Goal: Information Seeking & Learning: Check status

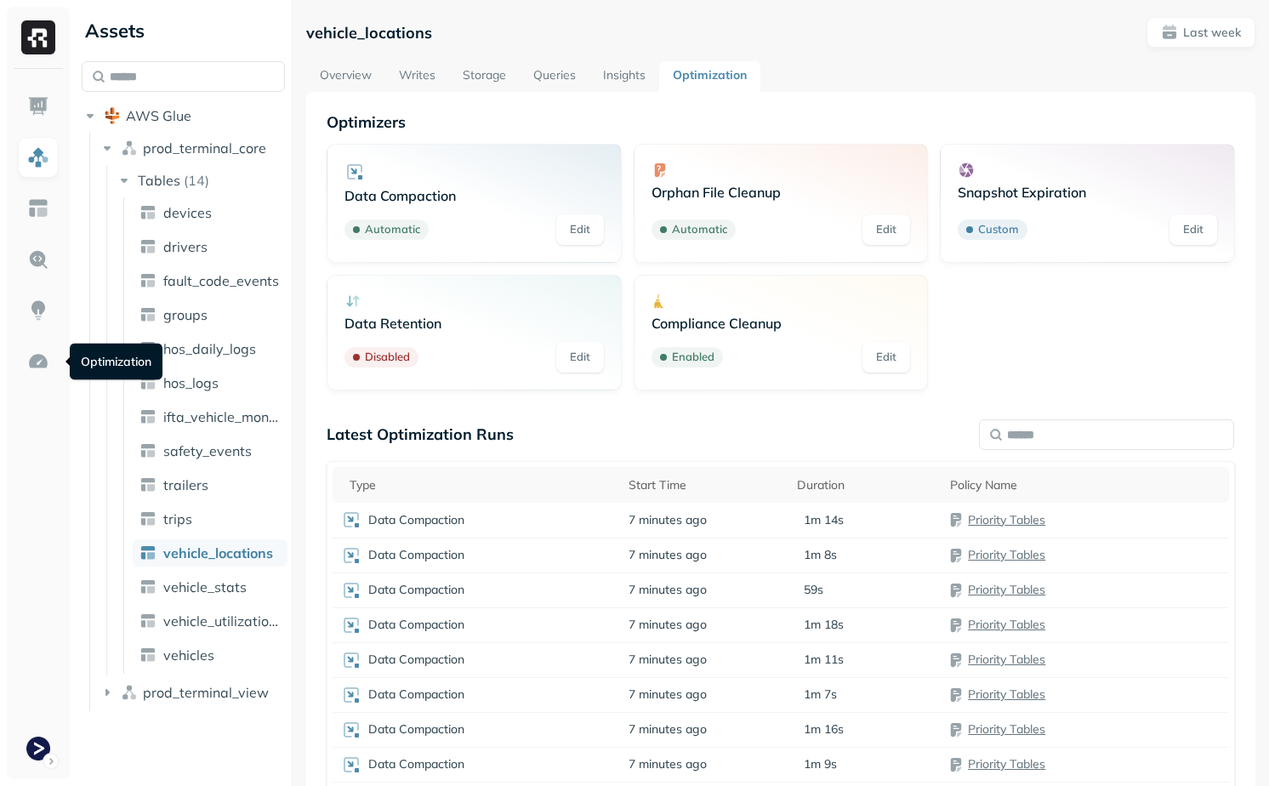
click at [767, 392] on div "Optimizers Data Compaction Automatic Edit Orphan File Cleanup Automatic Edit Sn…" at bounding box center [781, 505] width 909 height 786
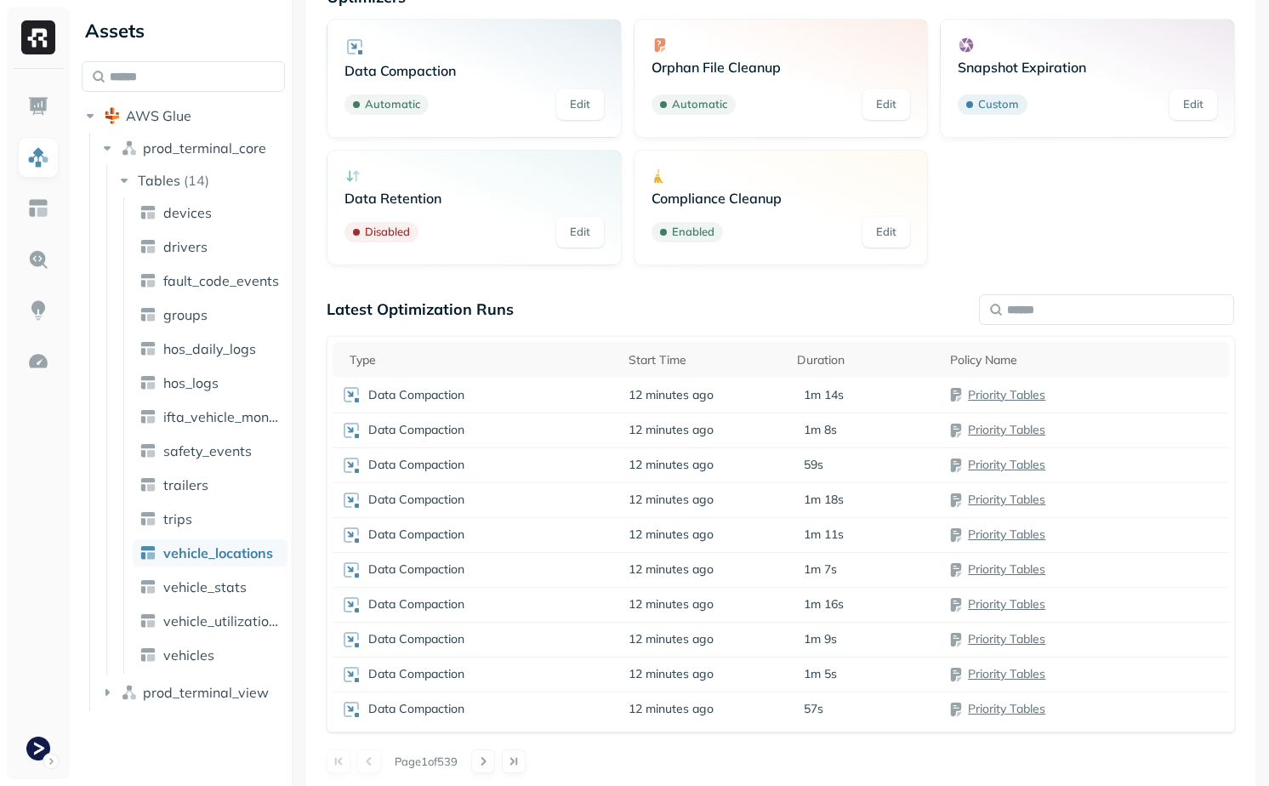
scroll to position [130, 0]
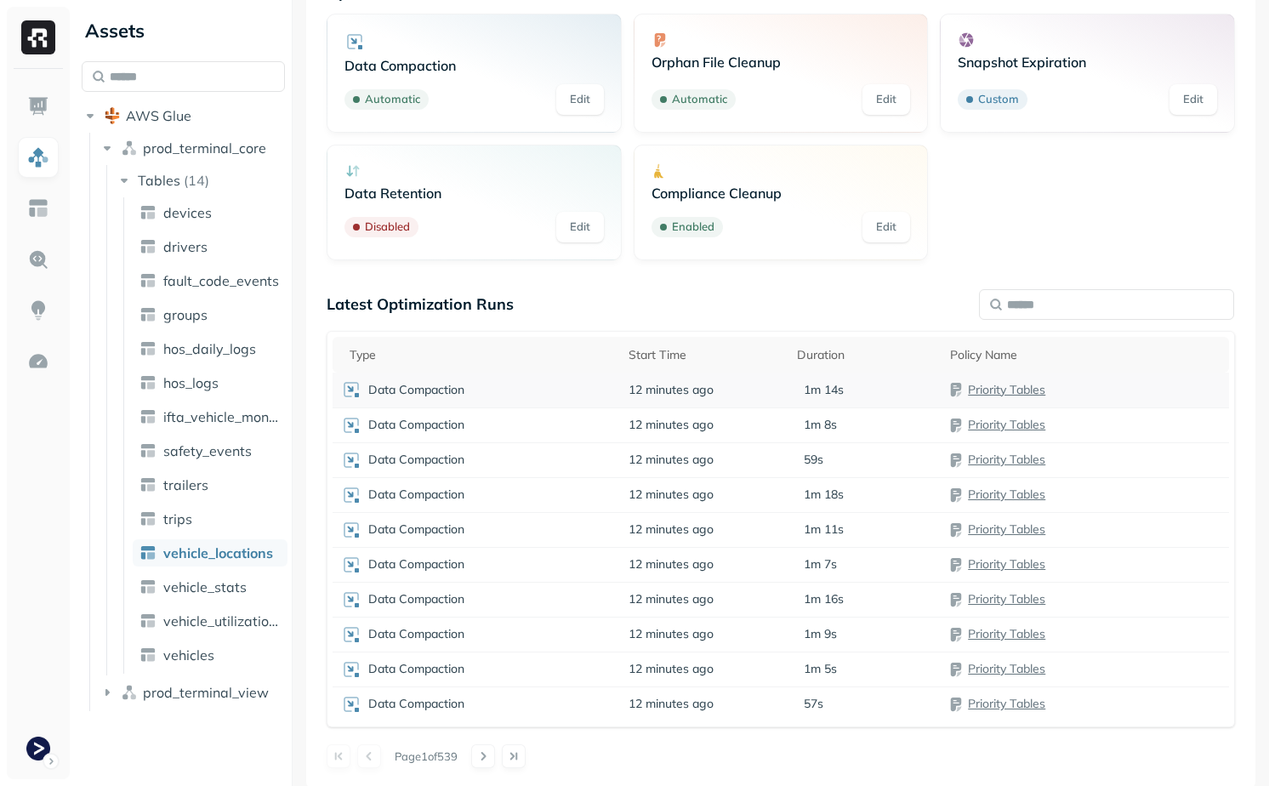
click at [734, 390] on td "12 minutes ago" at bounding box center [704, 390] width 168 height 35
click at [476, 282] on div "Optimizers Data Compaction Automatic Edit Orphan File Cleanup Automatic Edit Sn…" at bounding box center [781, 375] width 909 height 786
click at [552, 305] on div "Latest Optimization Runs" at bounding box center [781, 304] width 909 height 20
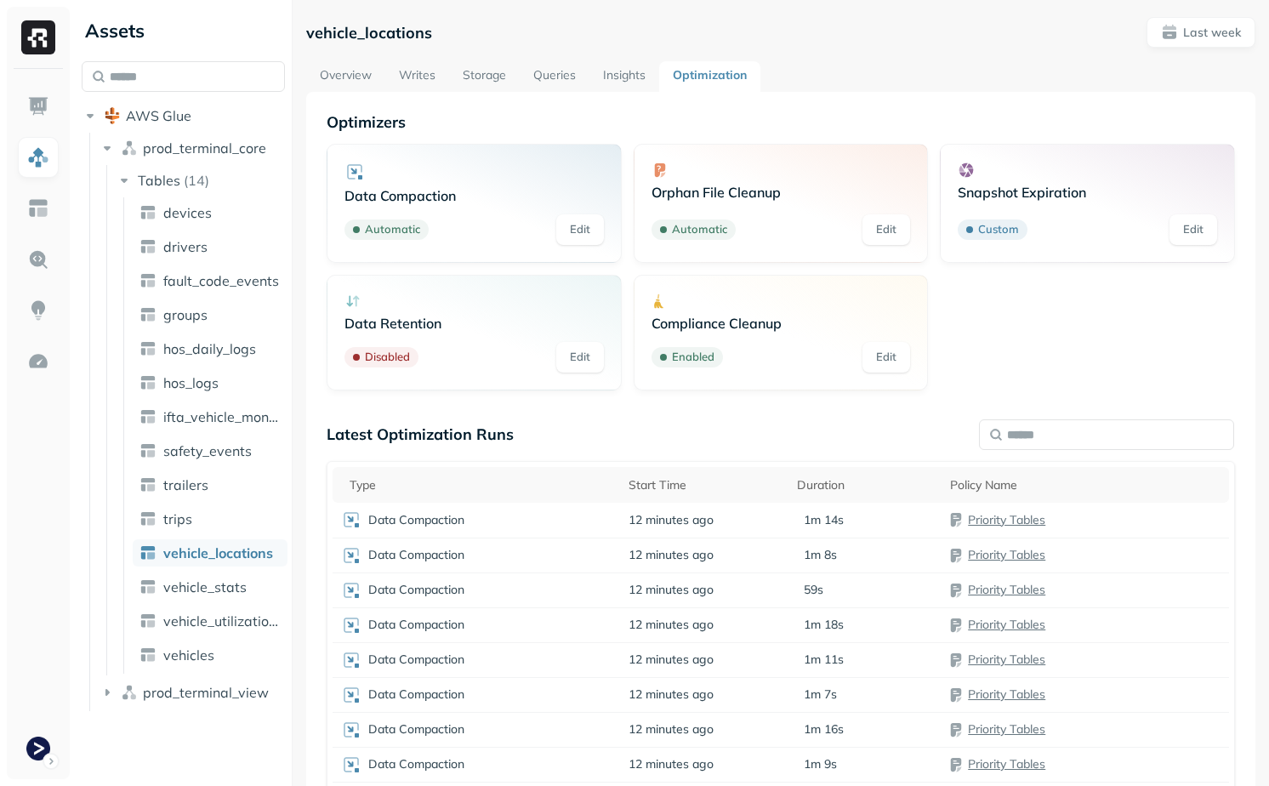
click at [407, 60] on div "vehicle_locations Last week Overview Writes Storage Queries Insights Optimizati…" at bounding box center [780, 468] width 949 height 902
click at [409, 69] on link "Writes" at bounding box center [417, 76] width 64 height 31
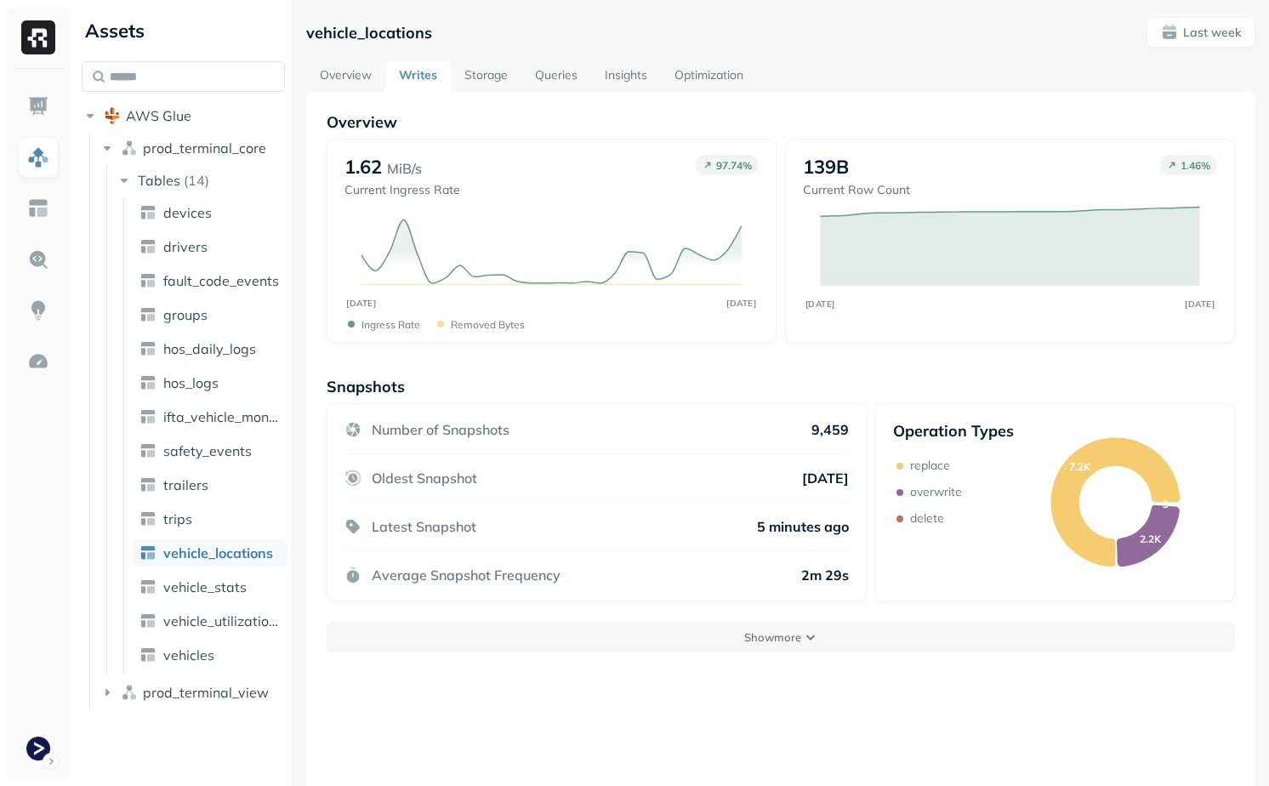
click at [462, 76] on link "Storage" at bounding box center [486, 76] width 71 height 31
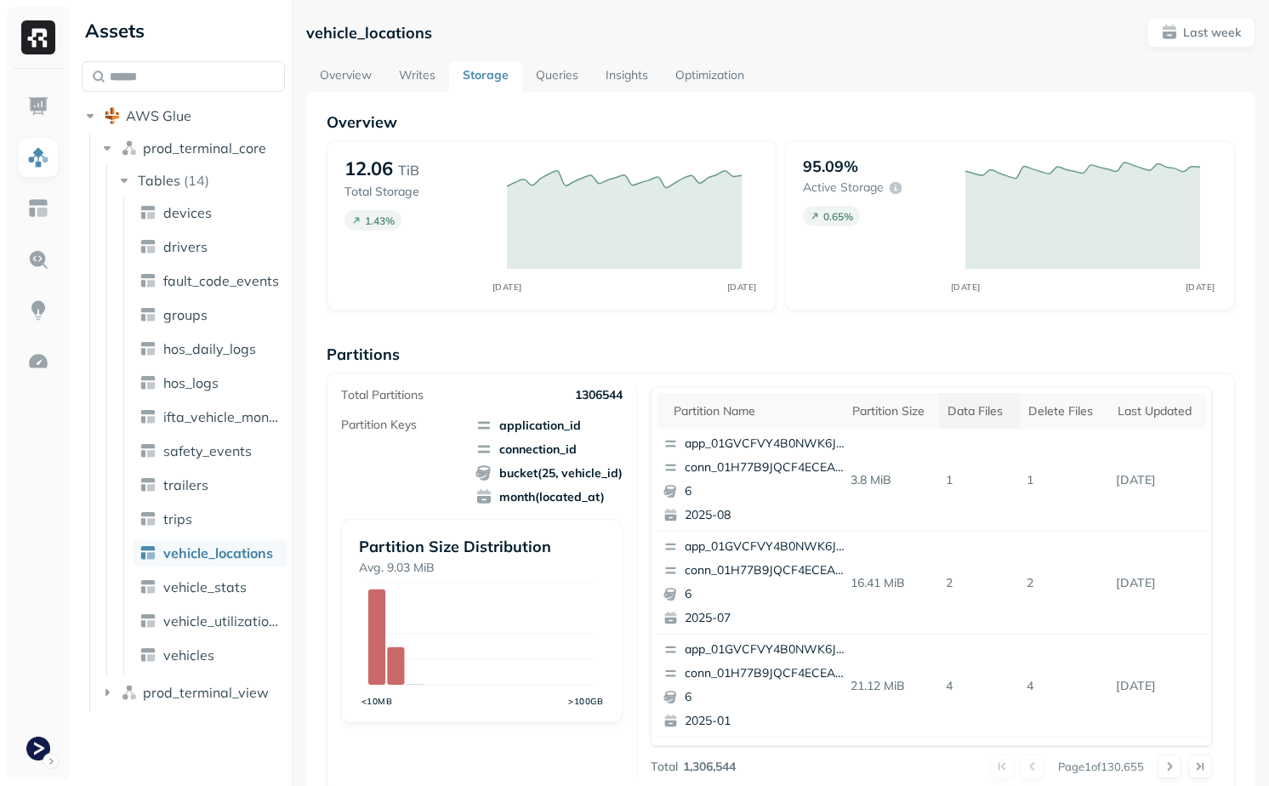
click at [975, 403] on div "Data Files" at bounding box center [980, 411] width 64 height 16
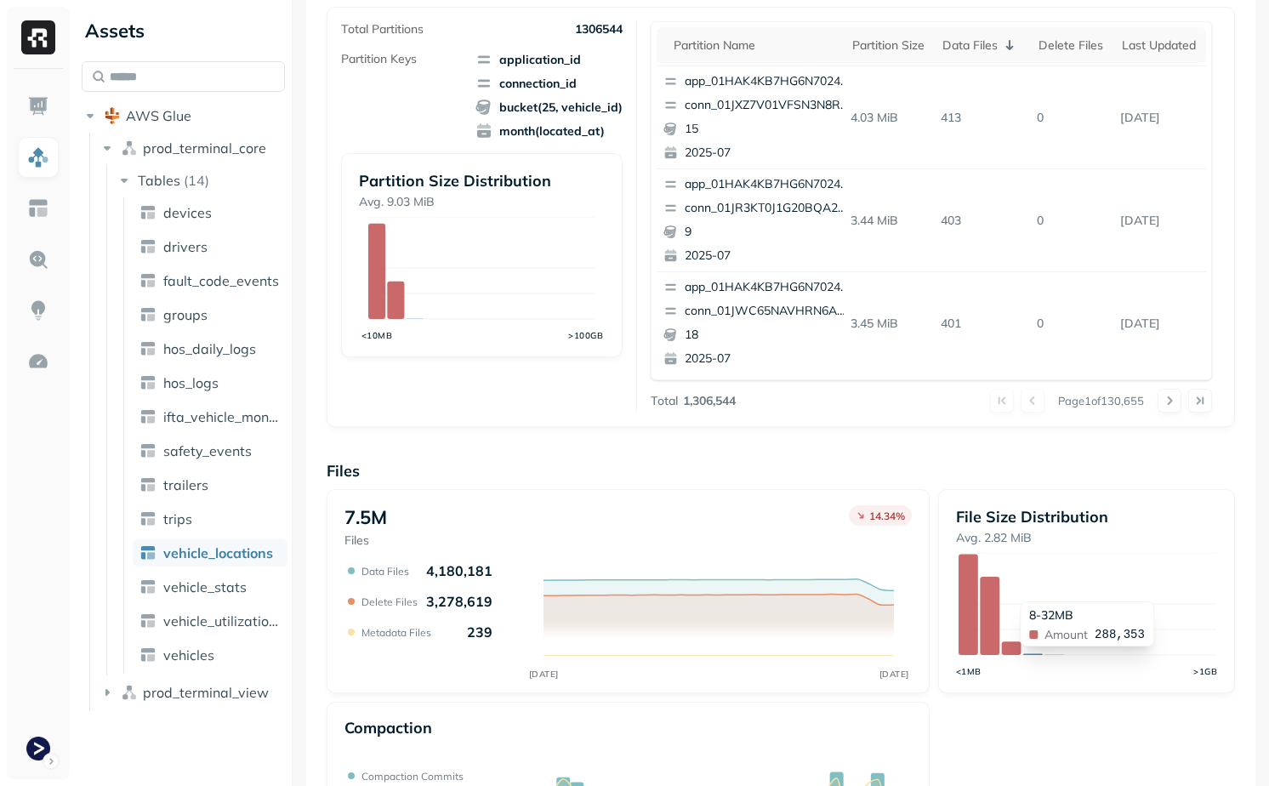
scroll to position [220, 0]
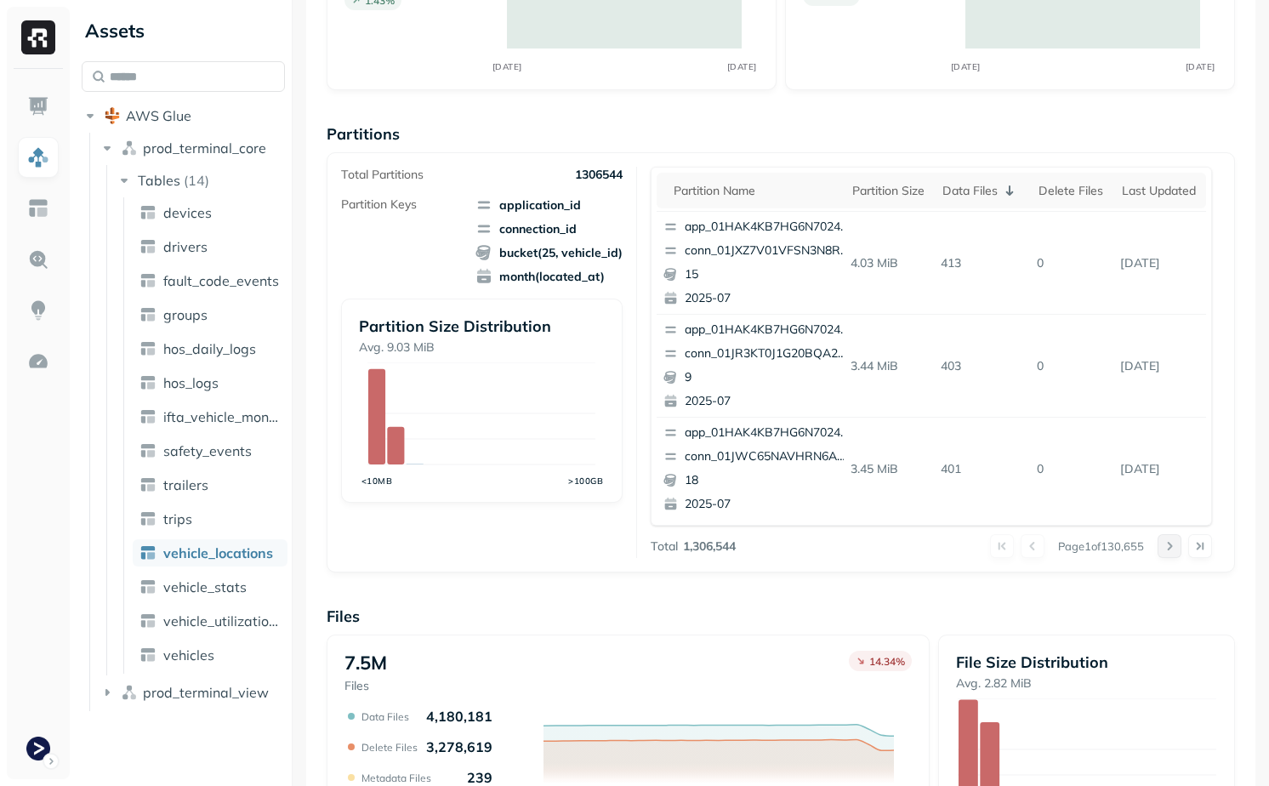
click at [1166, 548] on button at bounding box center [1170, 546] width 24 height 24
click at [1166, 547] on button at bounding box center [1170, 546] width 24 height 24
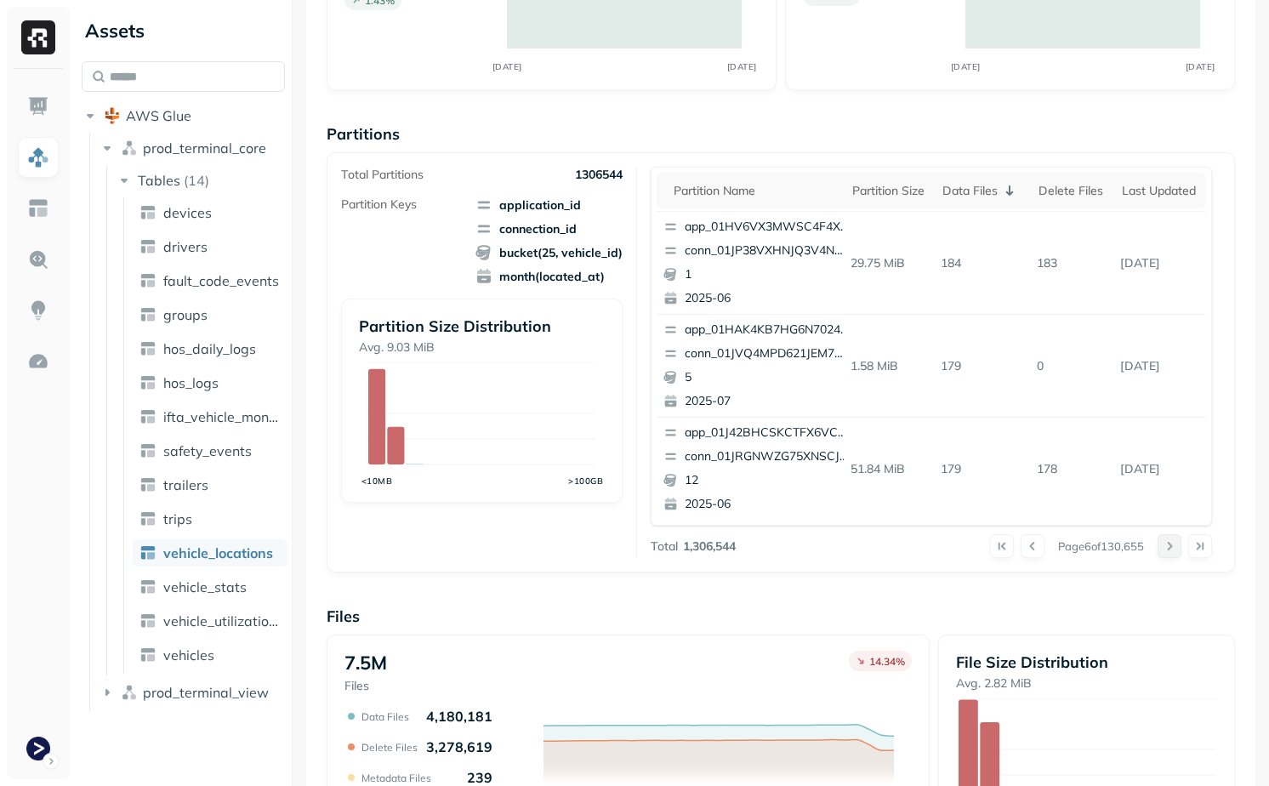
click at [1166, 547] on button at bounding box center [1170, 546] width 24 height 24
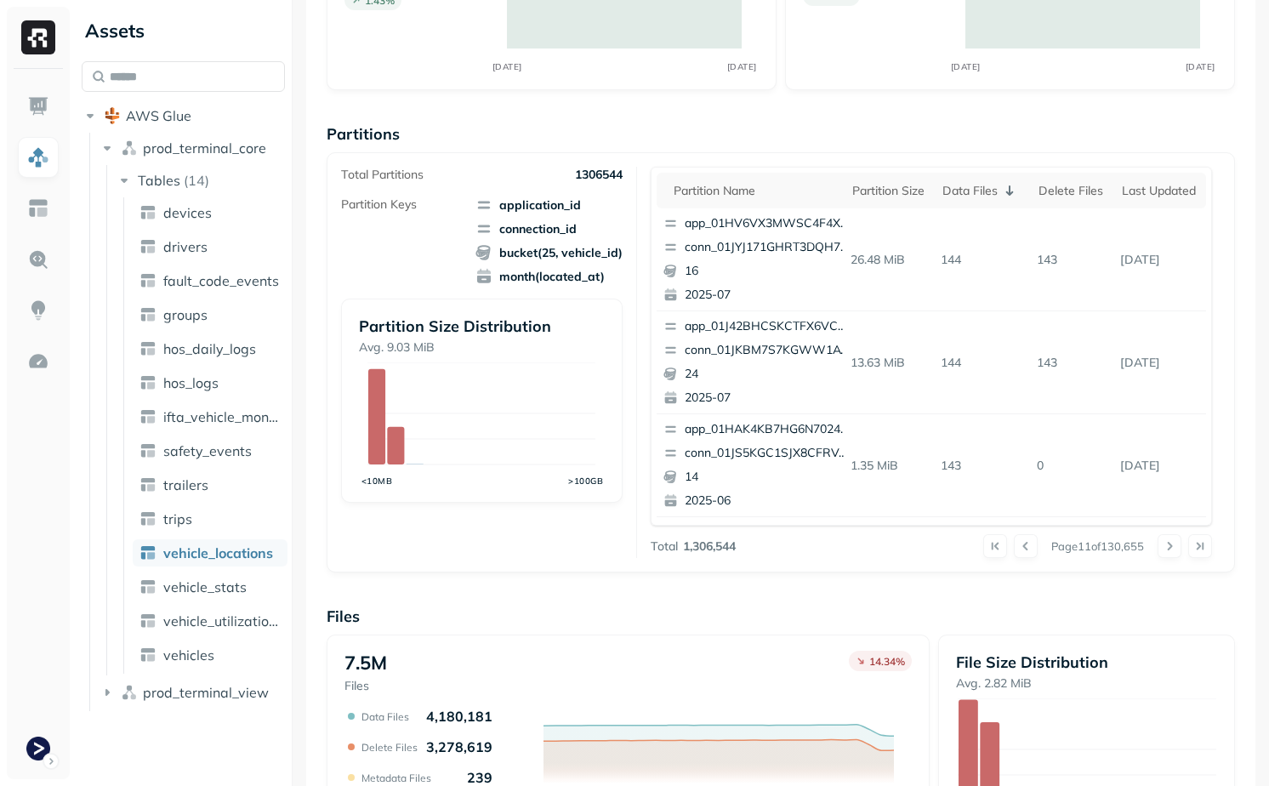
scroll to position [717, 0]
click at [1177, 550] on button at bounding box center [1170, 546] width 24 height 24
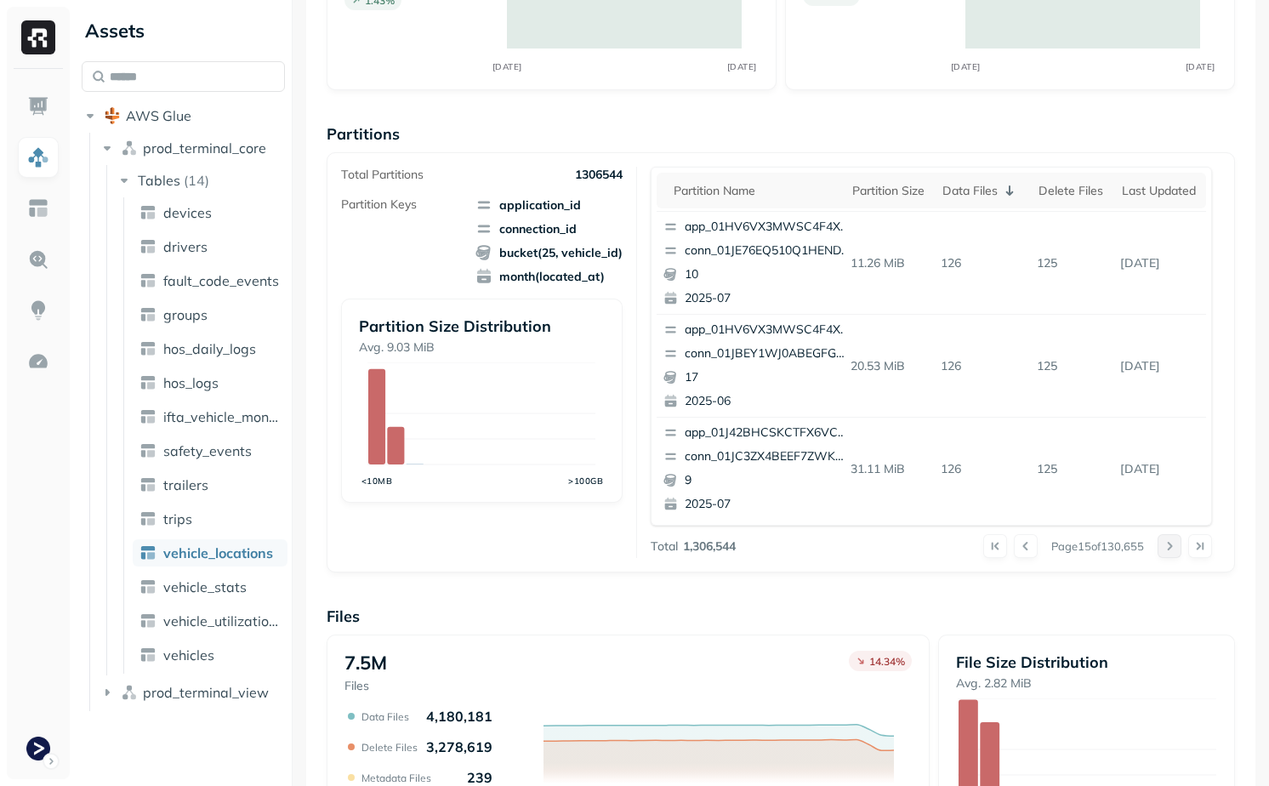
click at [1177, 550] on button at bounding box center [1170, 546] width 24 height 24
click at [984, 545] on button at bounding box center [996, 546] width 24 height 24
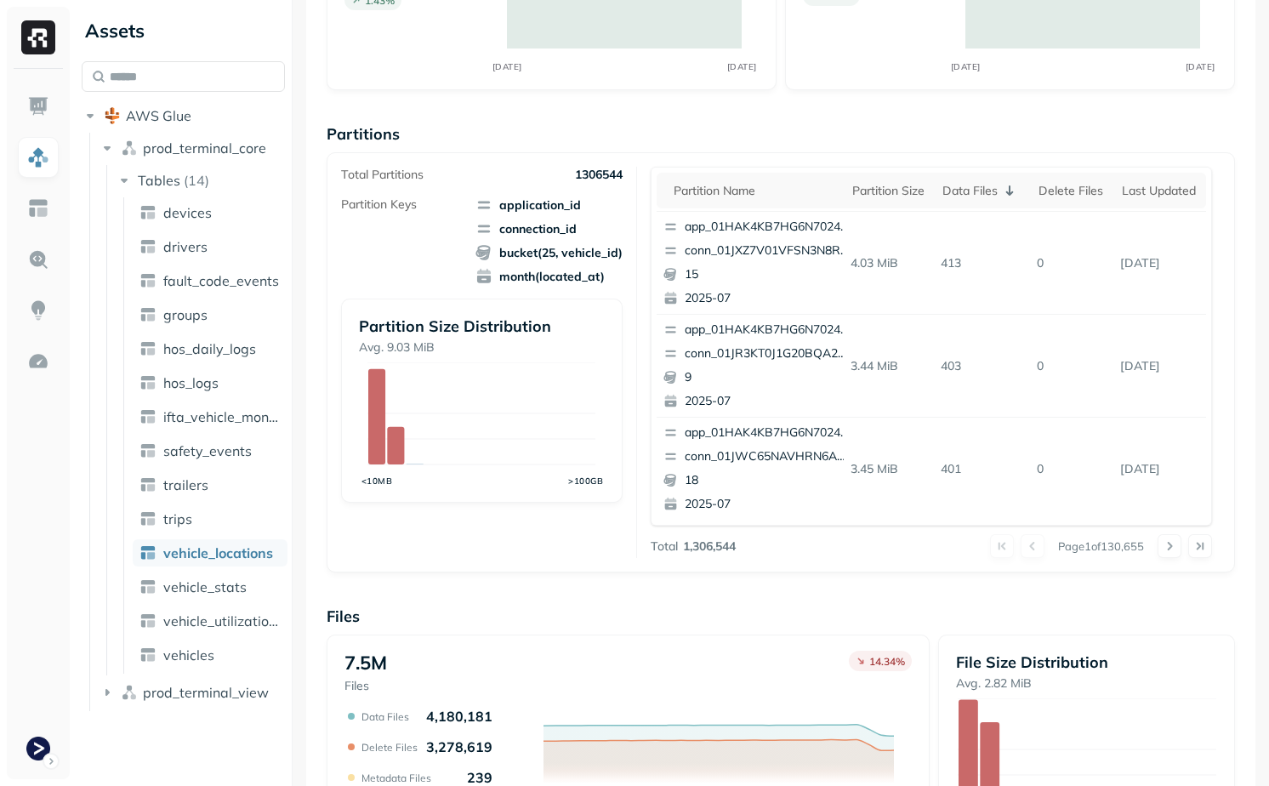
scroll to position [0, 0]
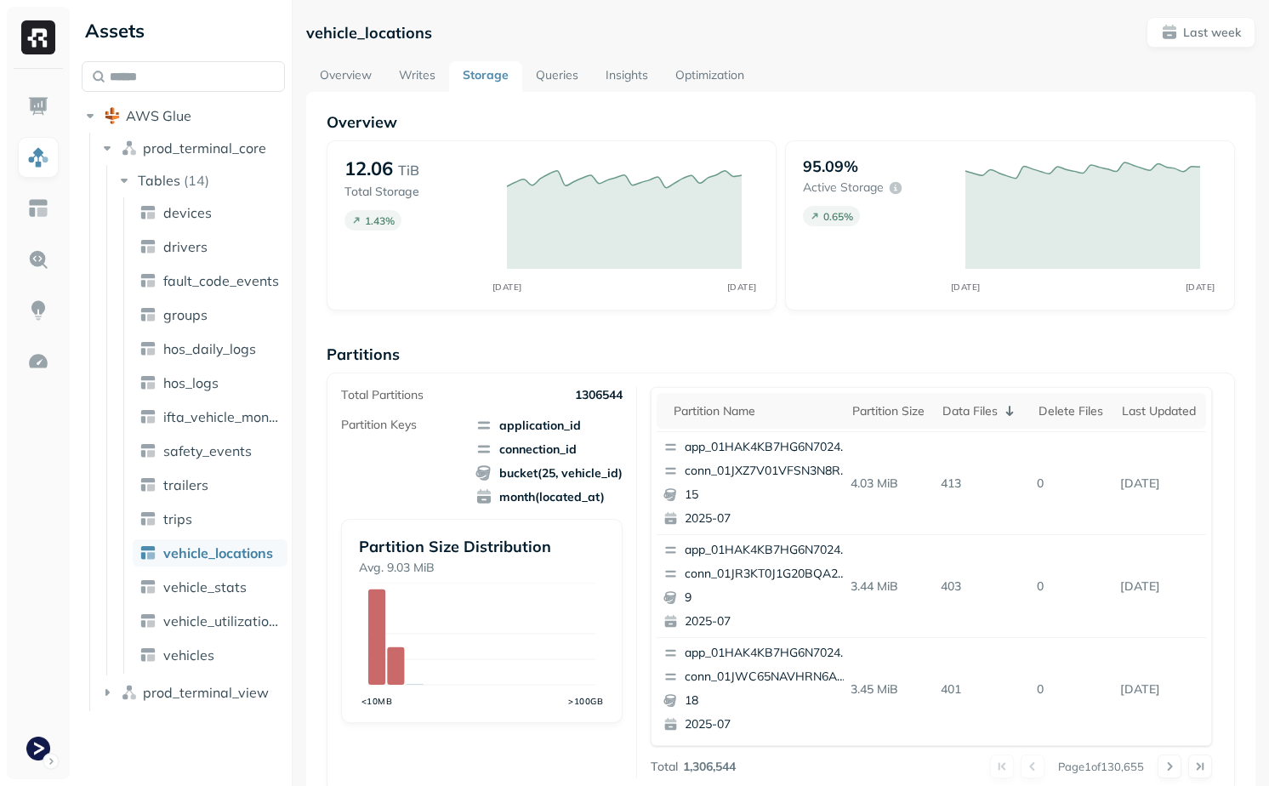
click at [415, 68] on link "Writes" at bounding box center [417, 76] width 64 height 31
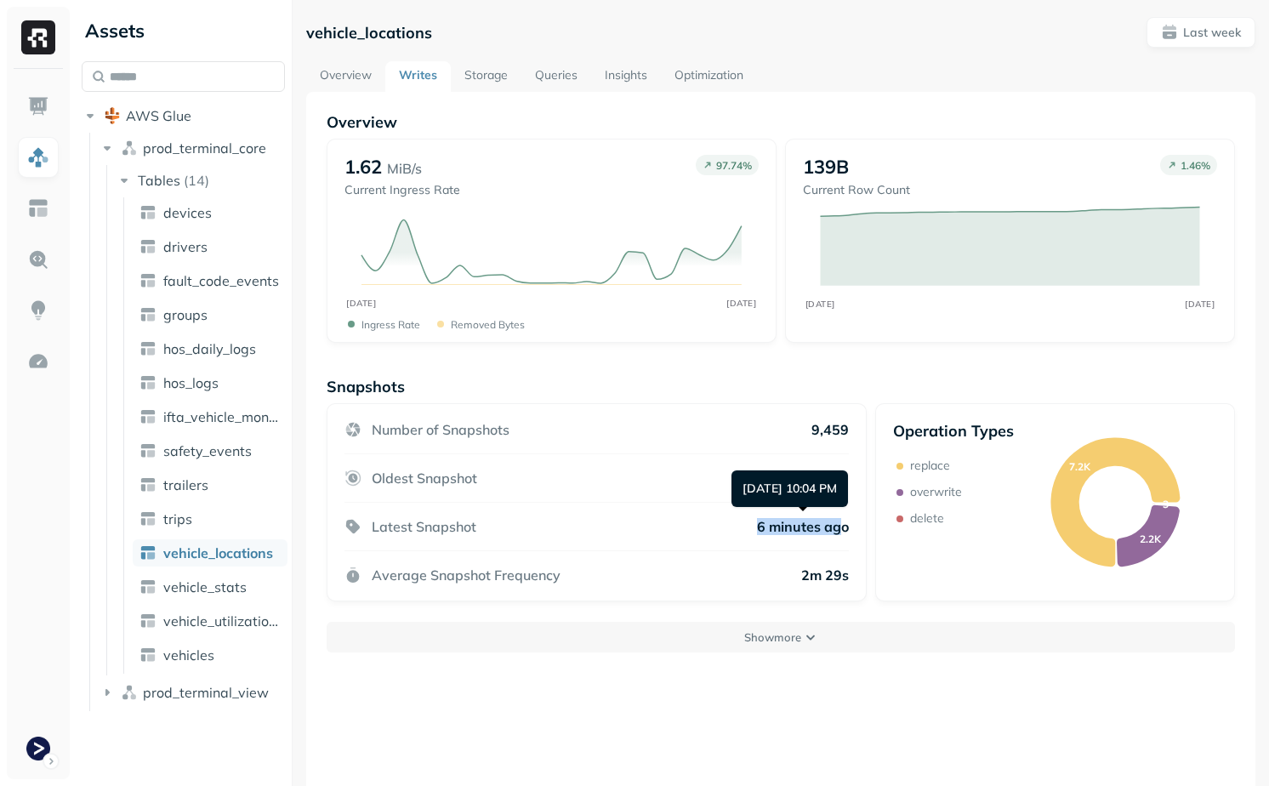
drag, startPoint x: 750, startPoint y: 531, endPoint x: 850, endPoint y: 531, distance: 99.5
click at [849, 531] on div "Number of Snapshots 9,459 Oldest Snapshot 3 days ago Latest Snapshot 6 minutes …" at bounding box center [597, 502] width 540 height 198
click at [851, 531] on div "Number of Snapshots 9,459 Oldest Snapshot 3 days ago Latest Snapshot 6 minutes …" at bounding box center [597, 502] width 540 height 198
click at [784, 636] on p "Show more" at bounding box center [772, 638] width 57 height 16
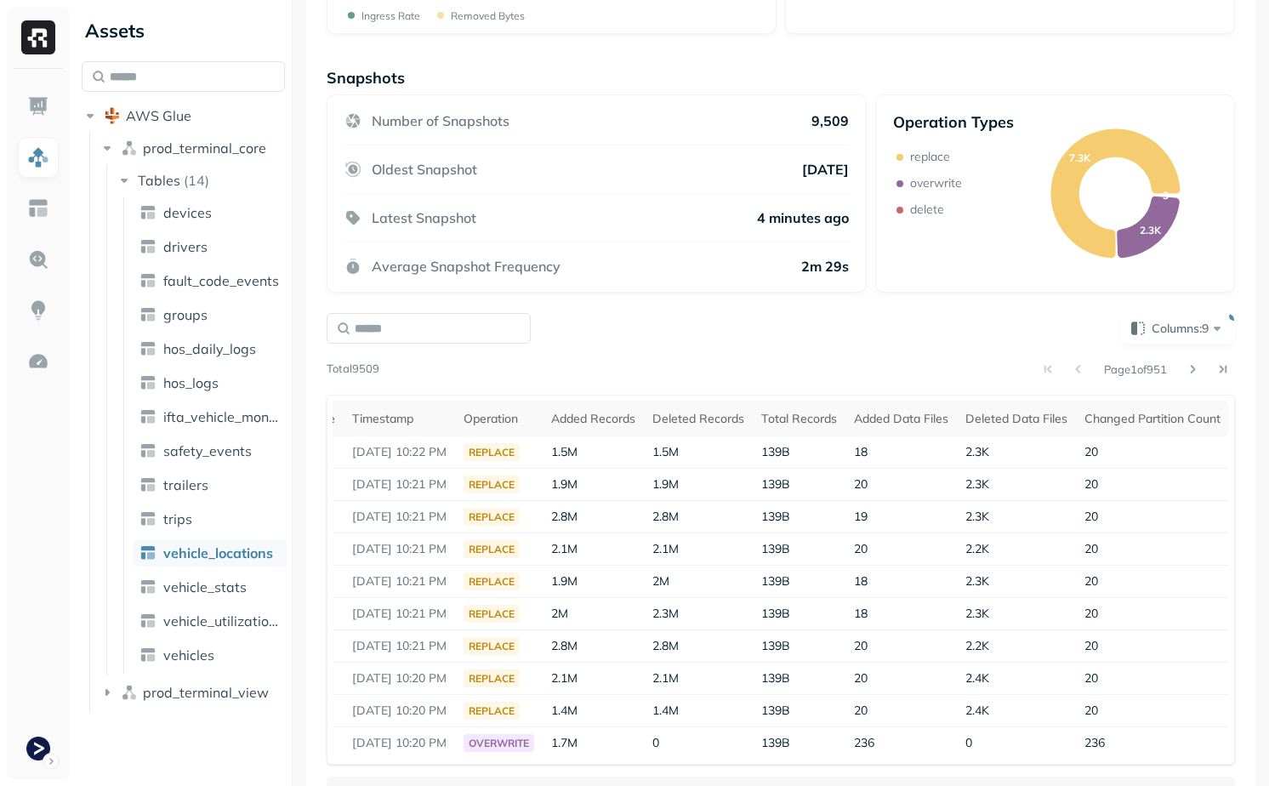
scroll to position [306, 0]
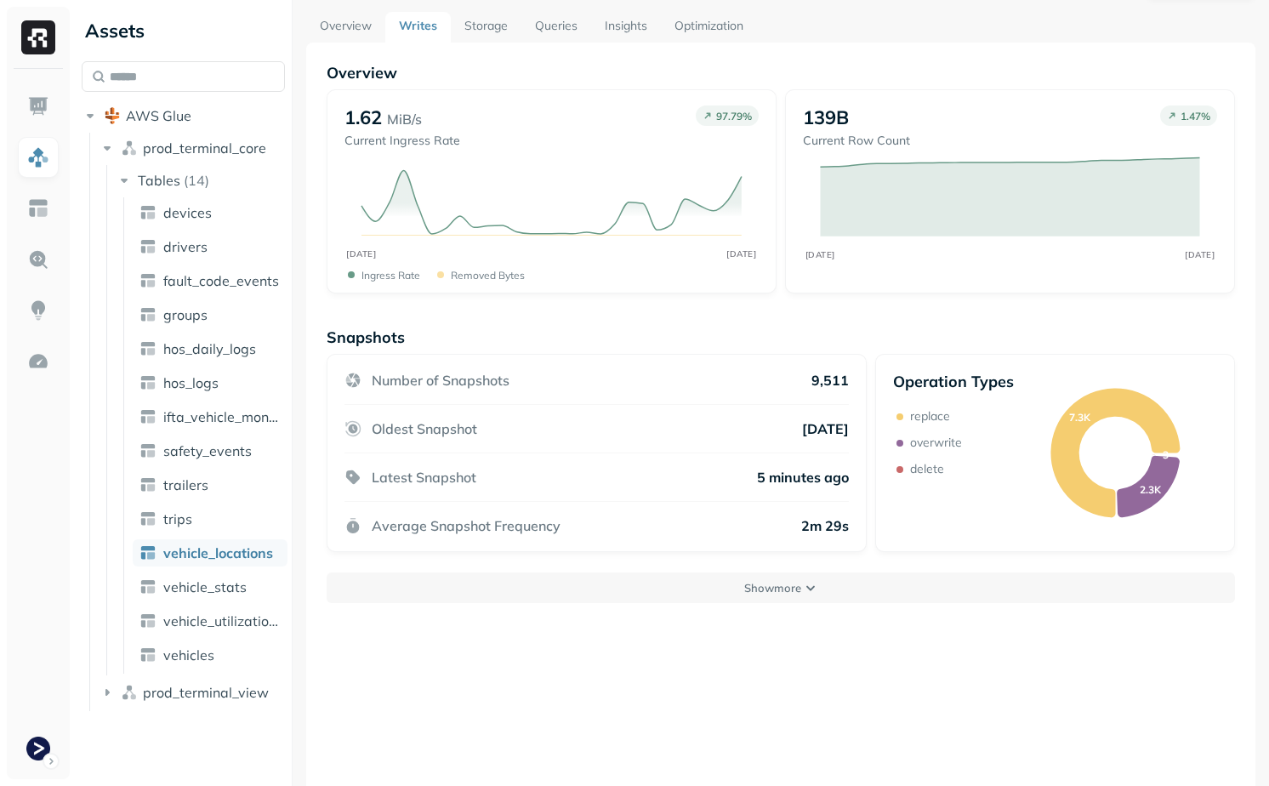
scroll to position [92, 0]
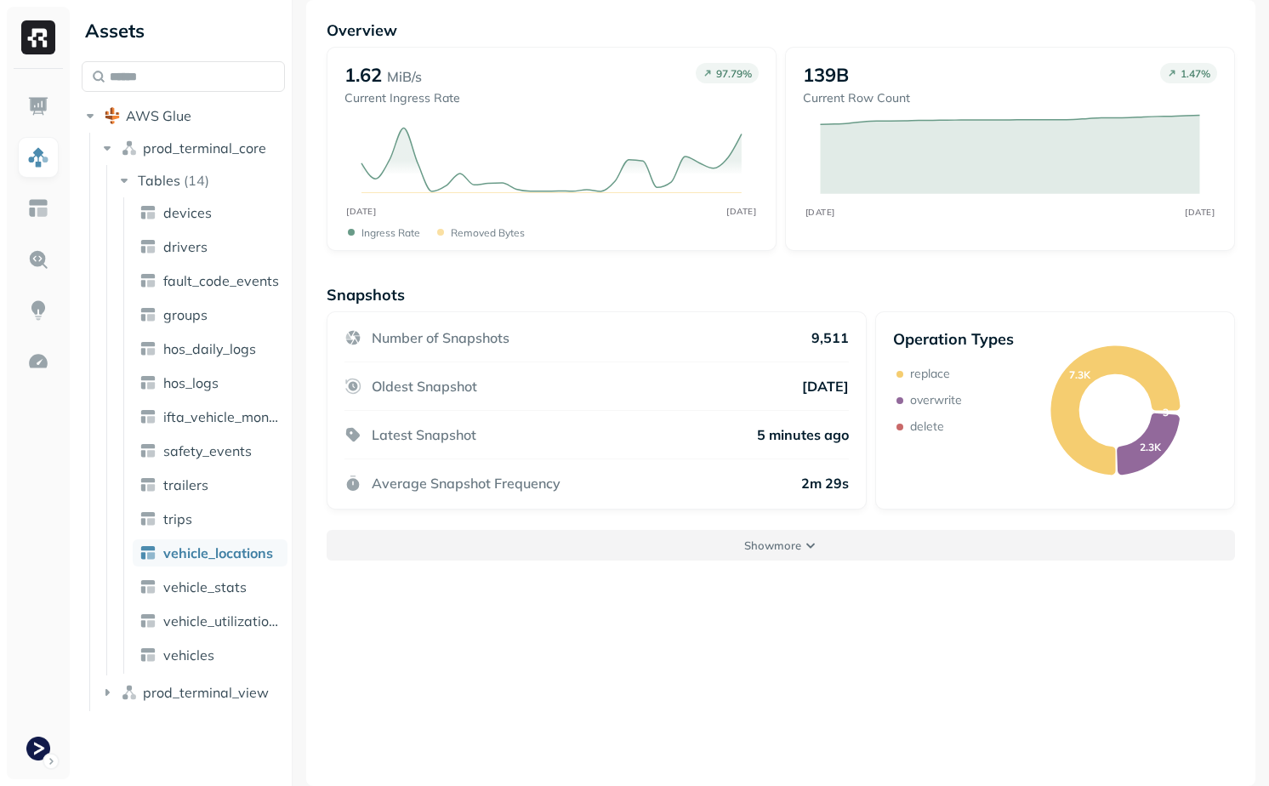
click at [835, 539] on button "Show more" at bounding box center [781, 545] width 909 height 31
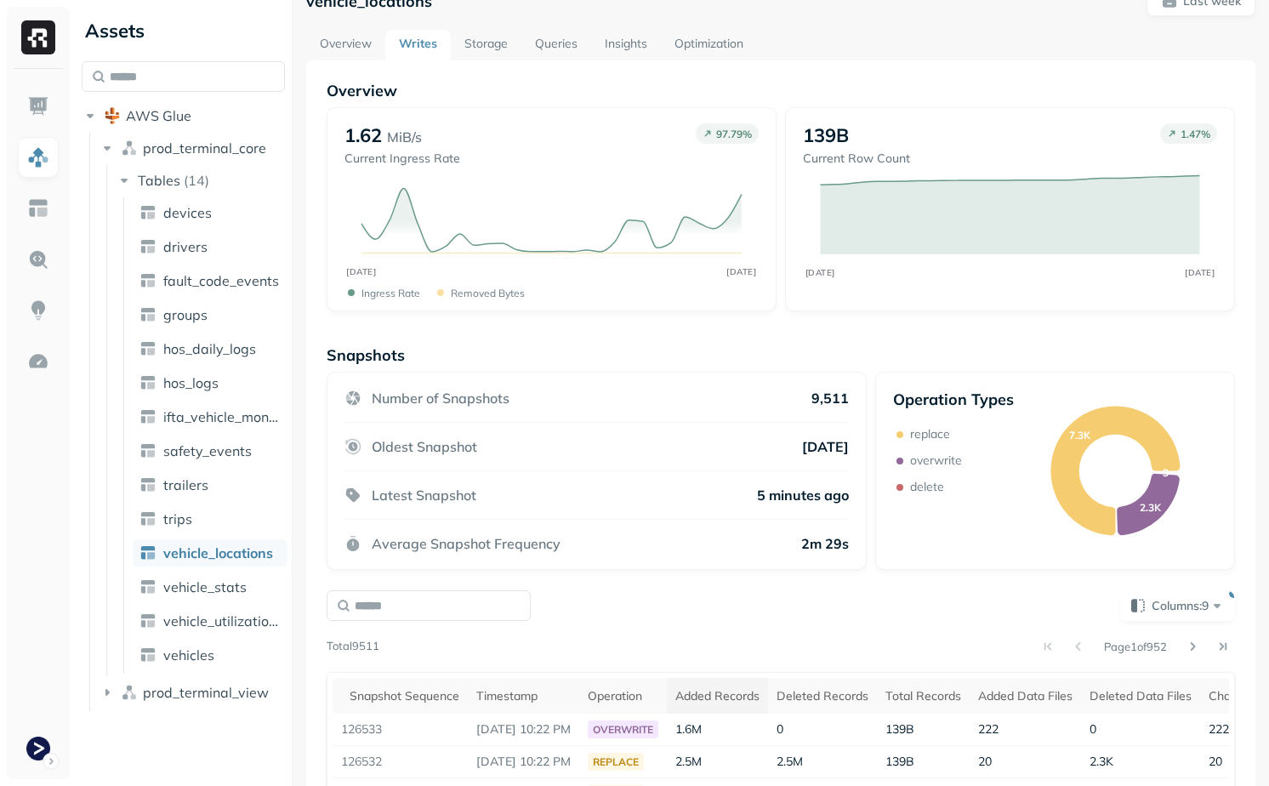
scroll to position [0, 0]
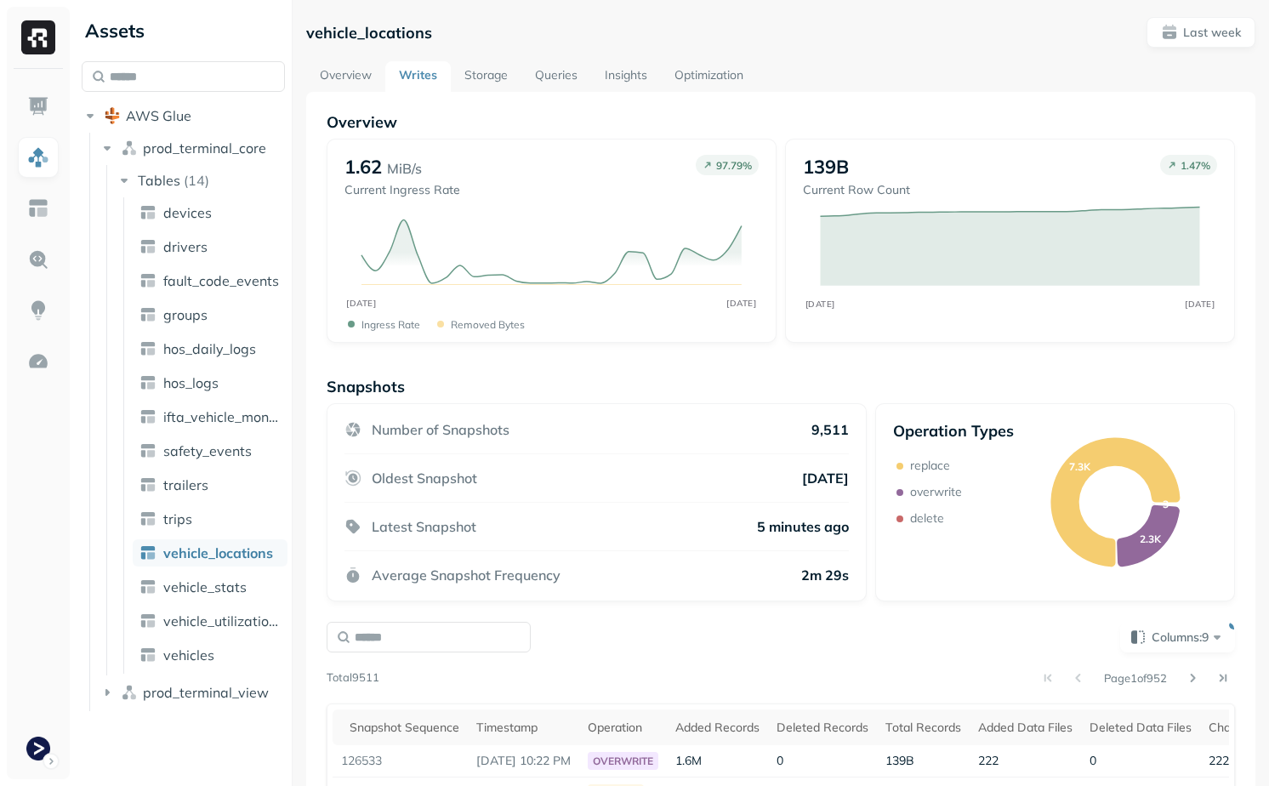
click at [491, 75] on link "Storage" at bounding box center [486, 76] width 71 height 31
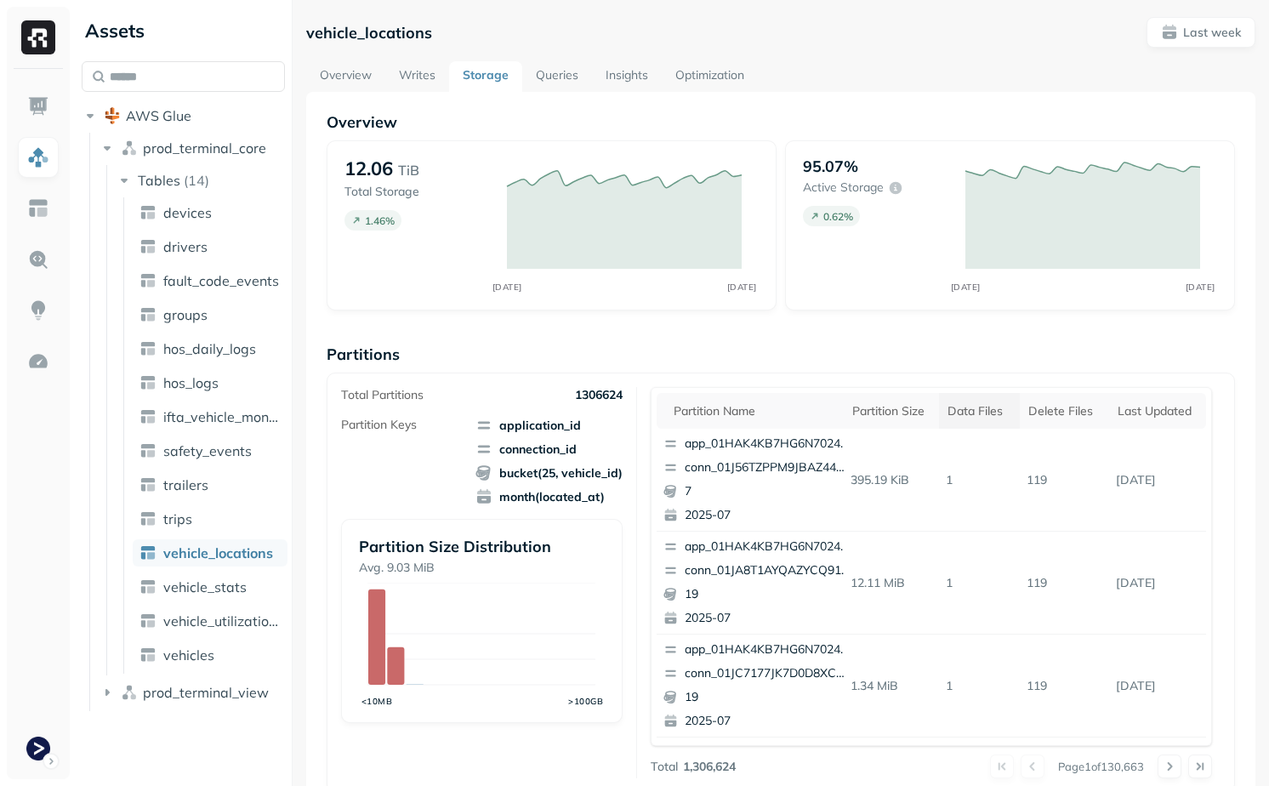
click at [960, 411] on div "Data Files" at bounding box center [980, 411] width 64 height 16
click at [622, 539] on div "Total Partitions 1306655 Partition Keys application_id connection_id bucket(25,…" at bounding box center [488, 582] width 295 height 391
click at [976, 420] on th "Data Files" at bounding box center [979, 411] width 81 height 36
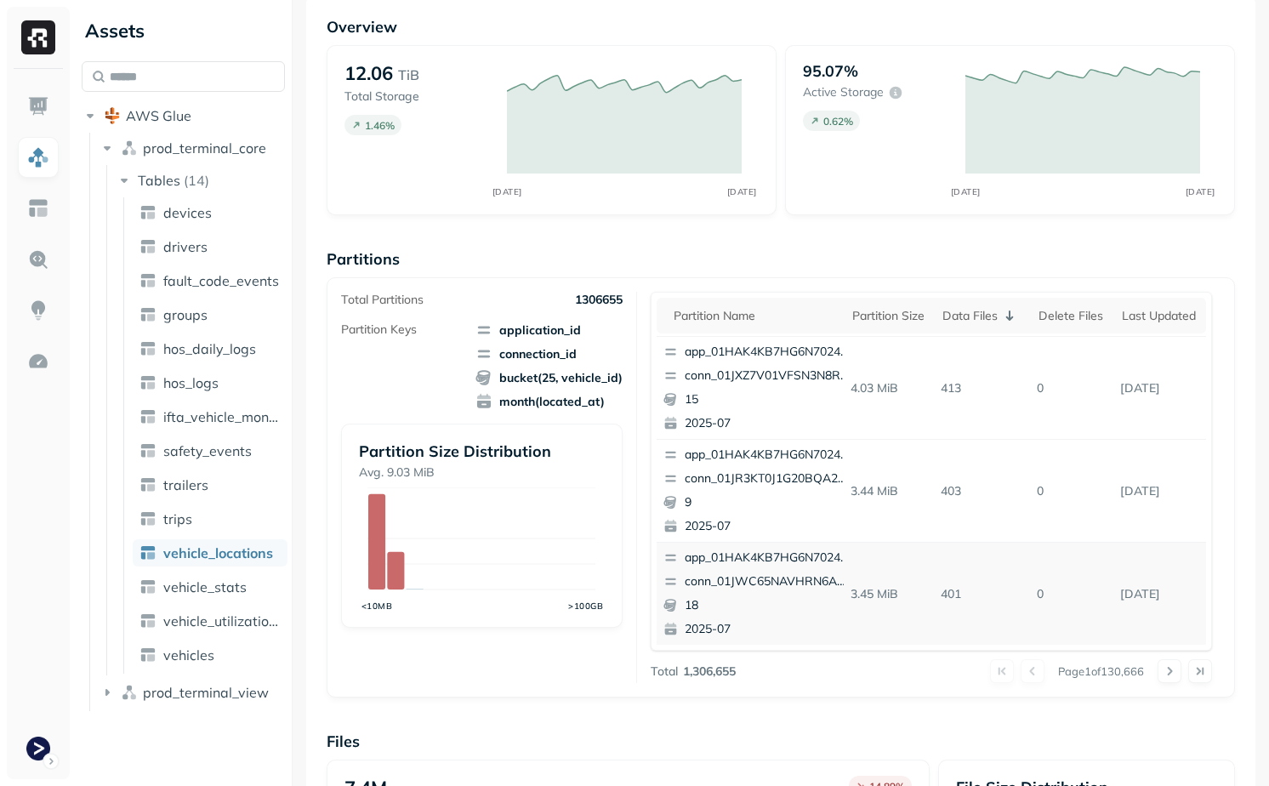
scroll to position [97, 0]
click at [1164, 671] on button at bounding box center [1170, 670] width 24 height 24
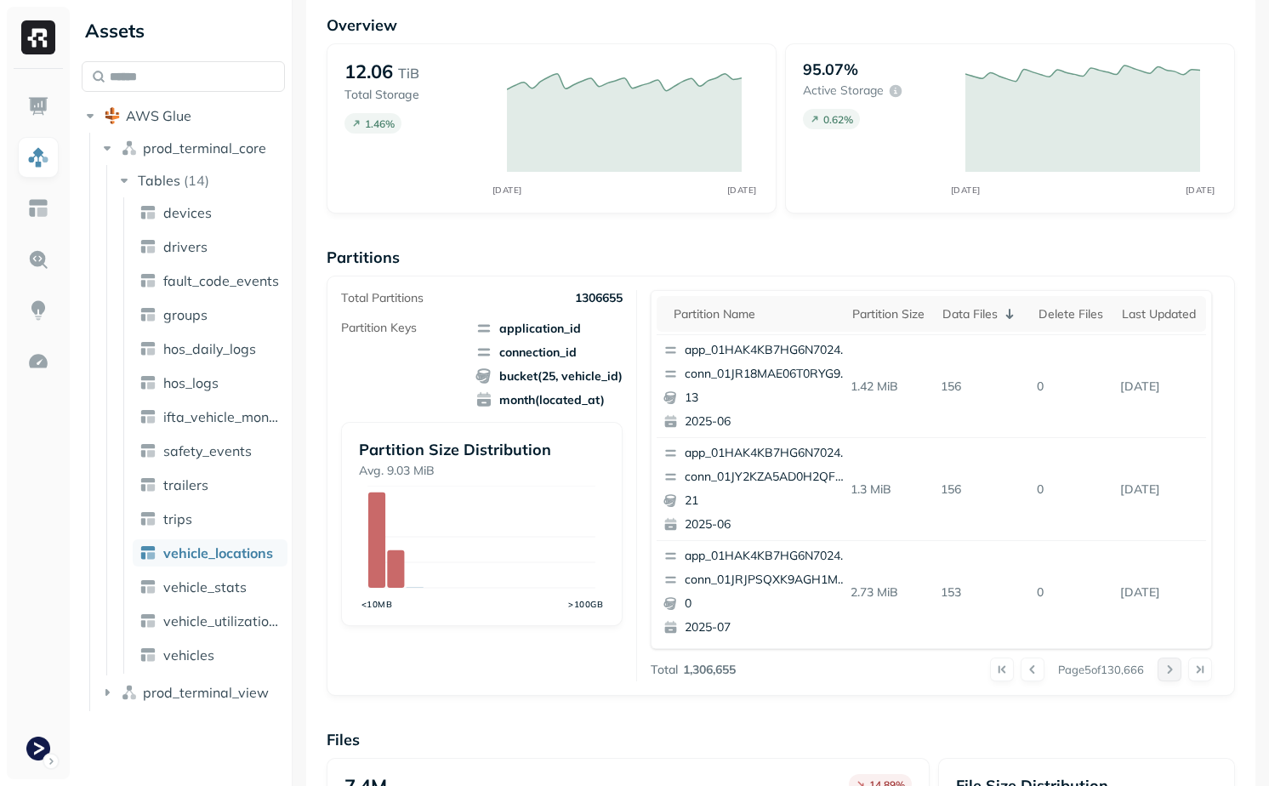
click at [1164, 671] on button at bounding box center [1170, 670] width 24 height 24
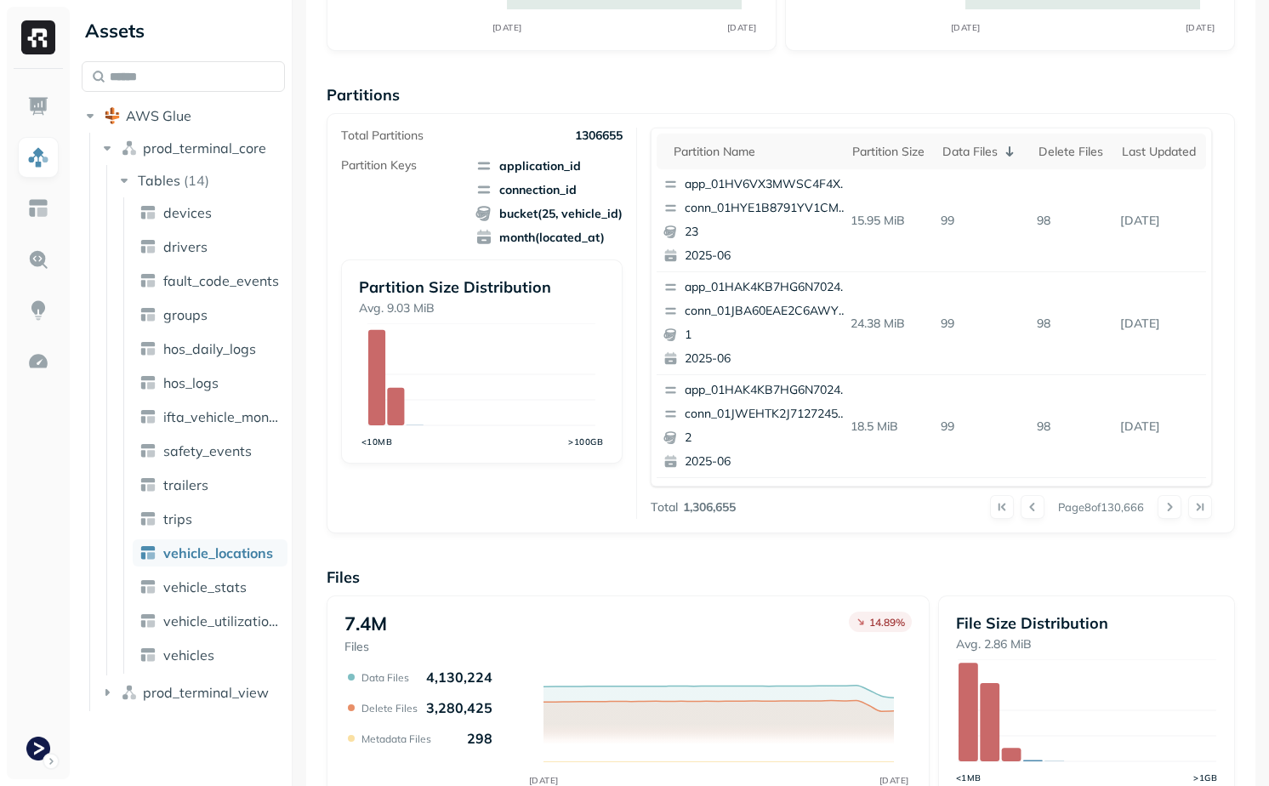
scroll to position [263, 0]
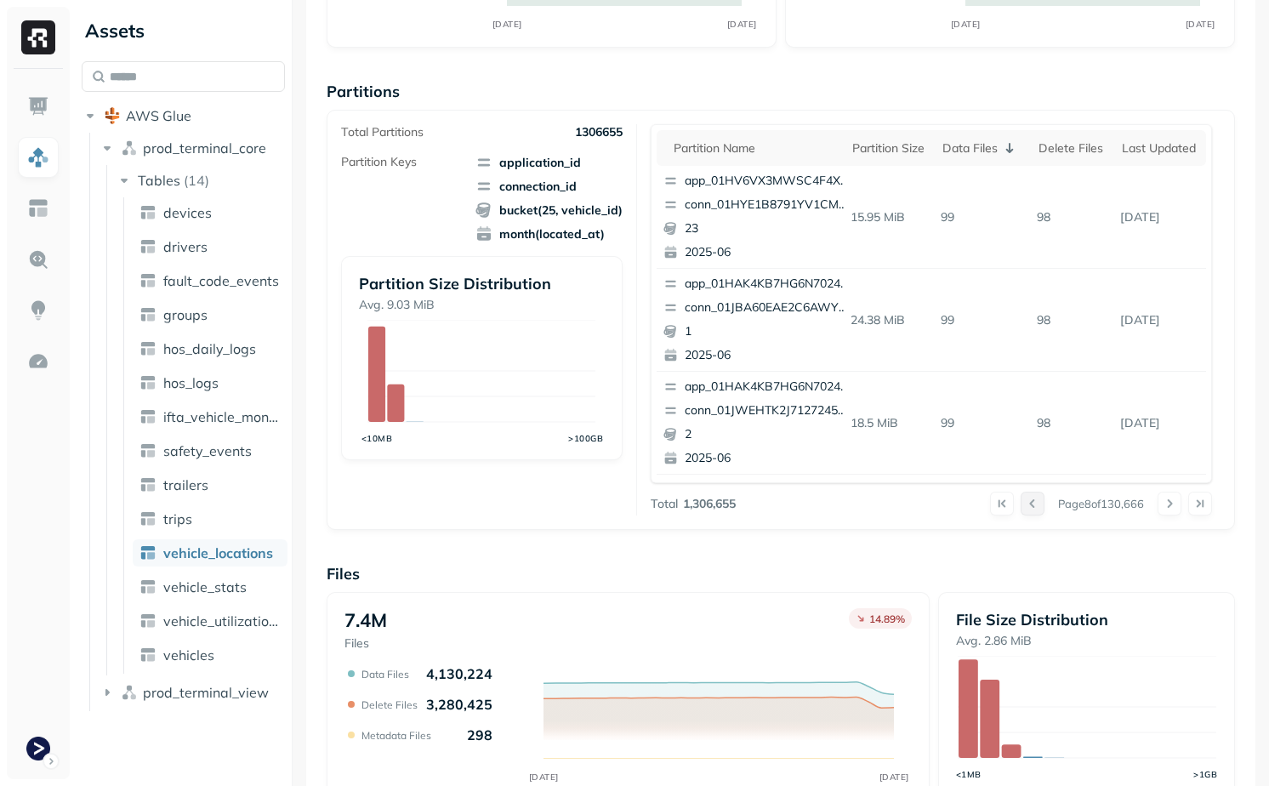
click at [1023, 510] on button at bounding box center [1033, 504] width 24 height 24
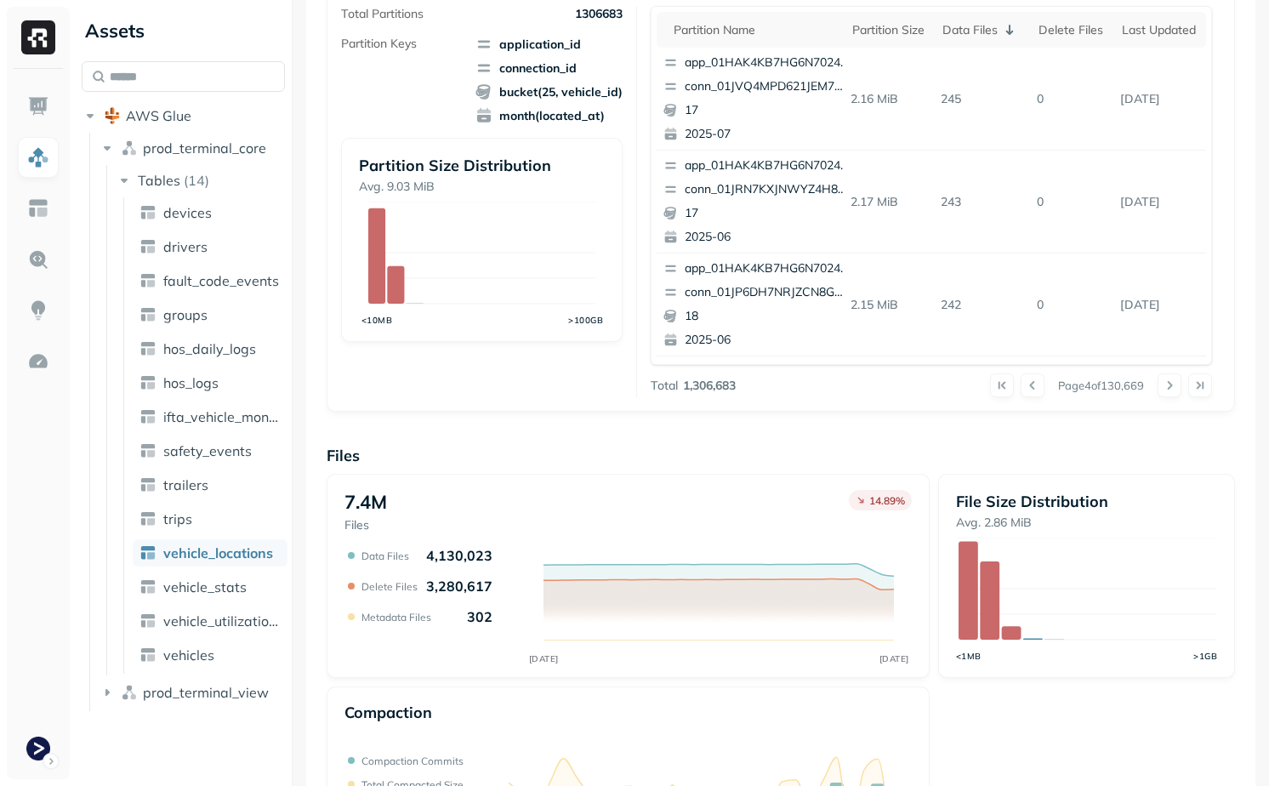
scroll to position [373, 0]
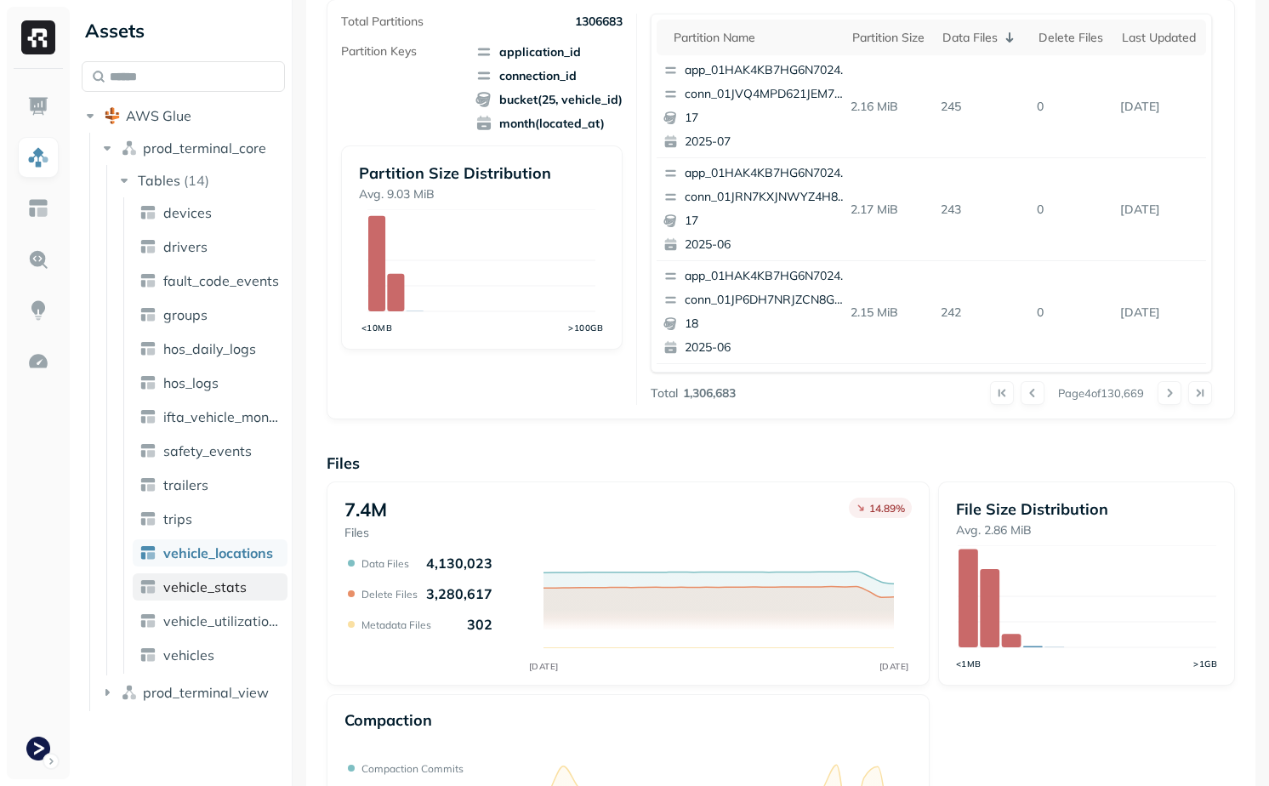
click at [234, 574] on link "vehicle_stats" at bounding box center [210, 586] width 155 height 27
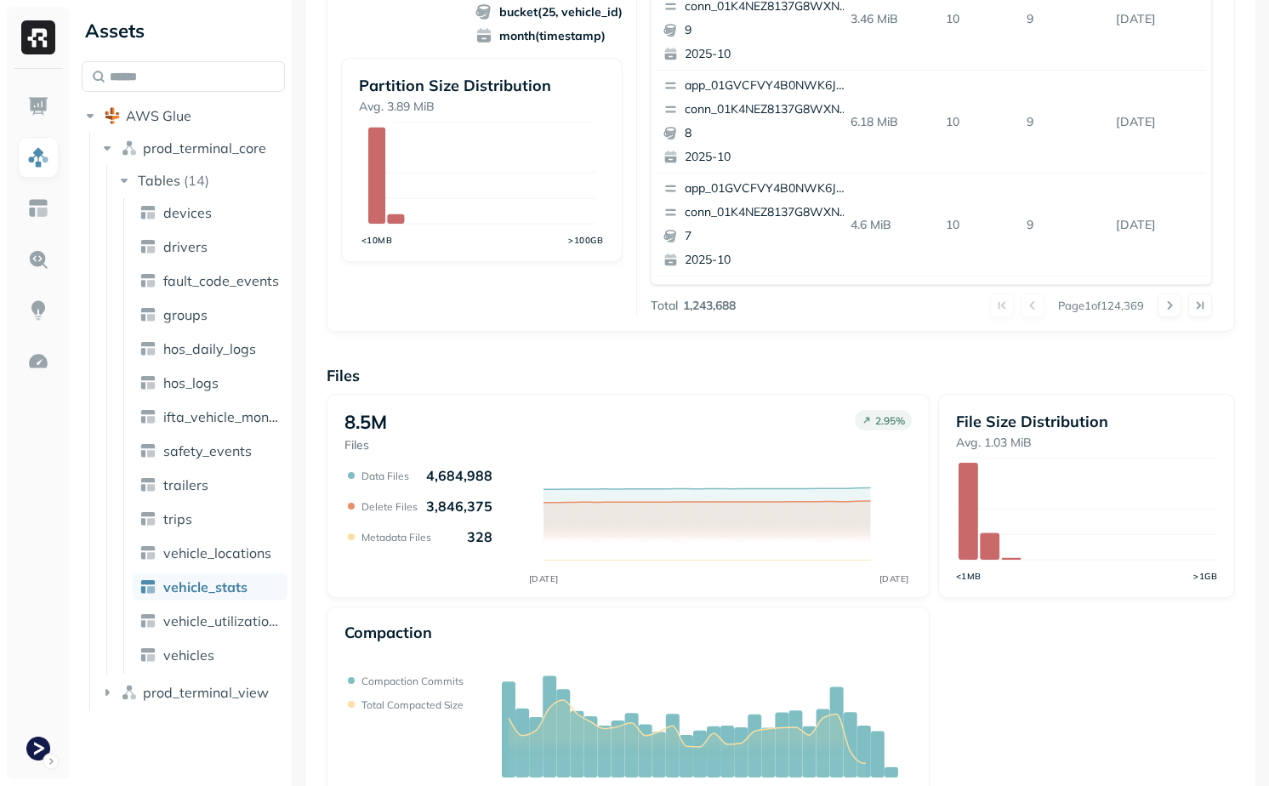
scroll to position [473, 0]
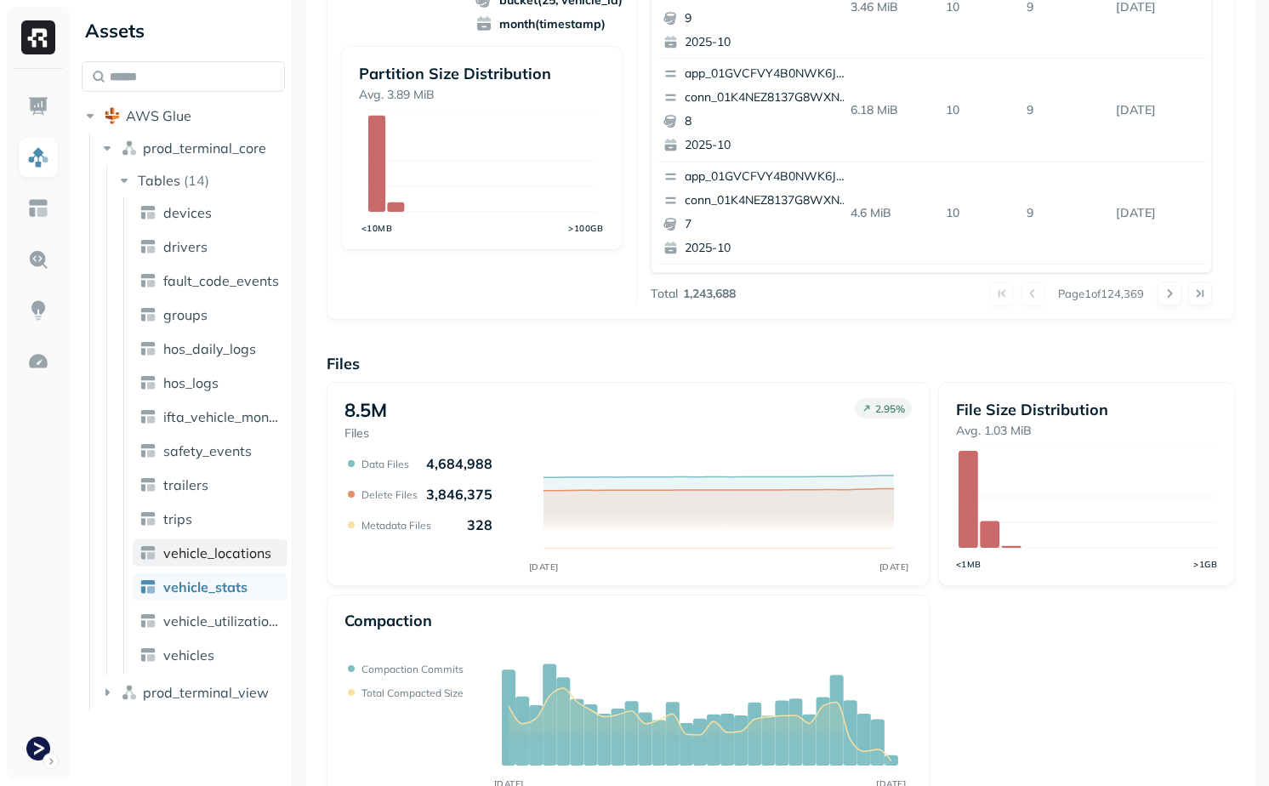
click at [222, 555] on span "vehicle_locations" at bounding box center [217, 553] width 108 height 17
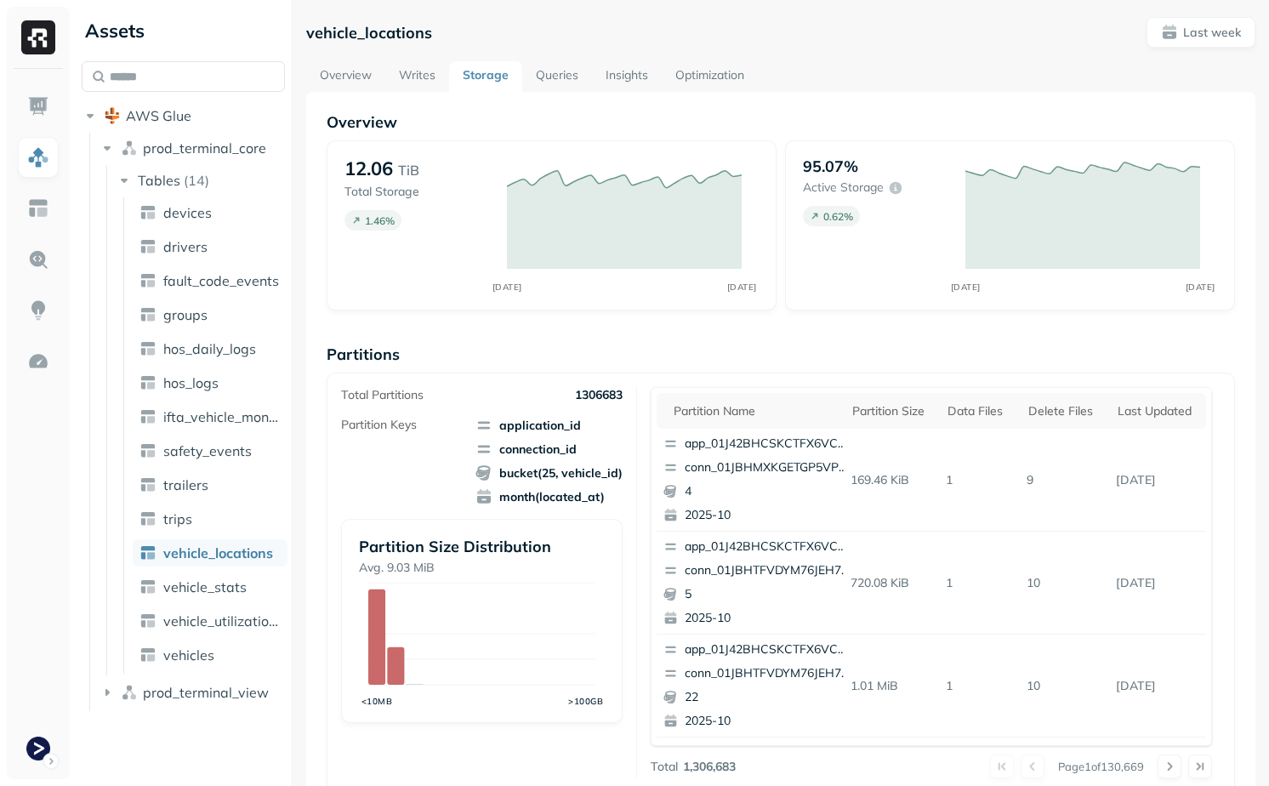
click at [551, 73] on link "Queries" at bounding box center [557, 76] width 70 height 31
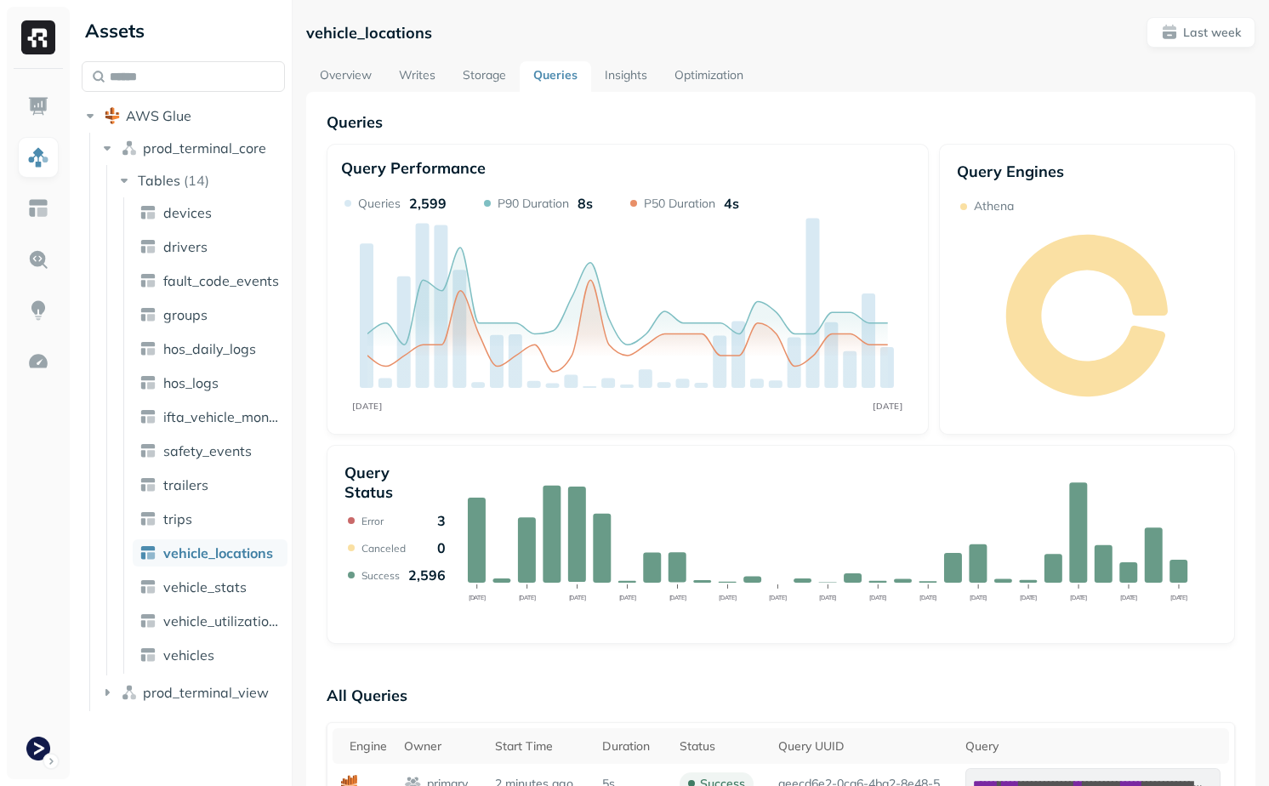
click at [488, 74] on link "Storage" at bounding box center [484, 76] width 71 height 31
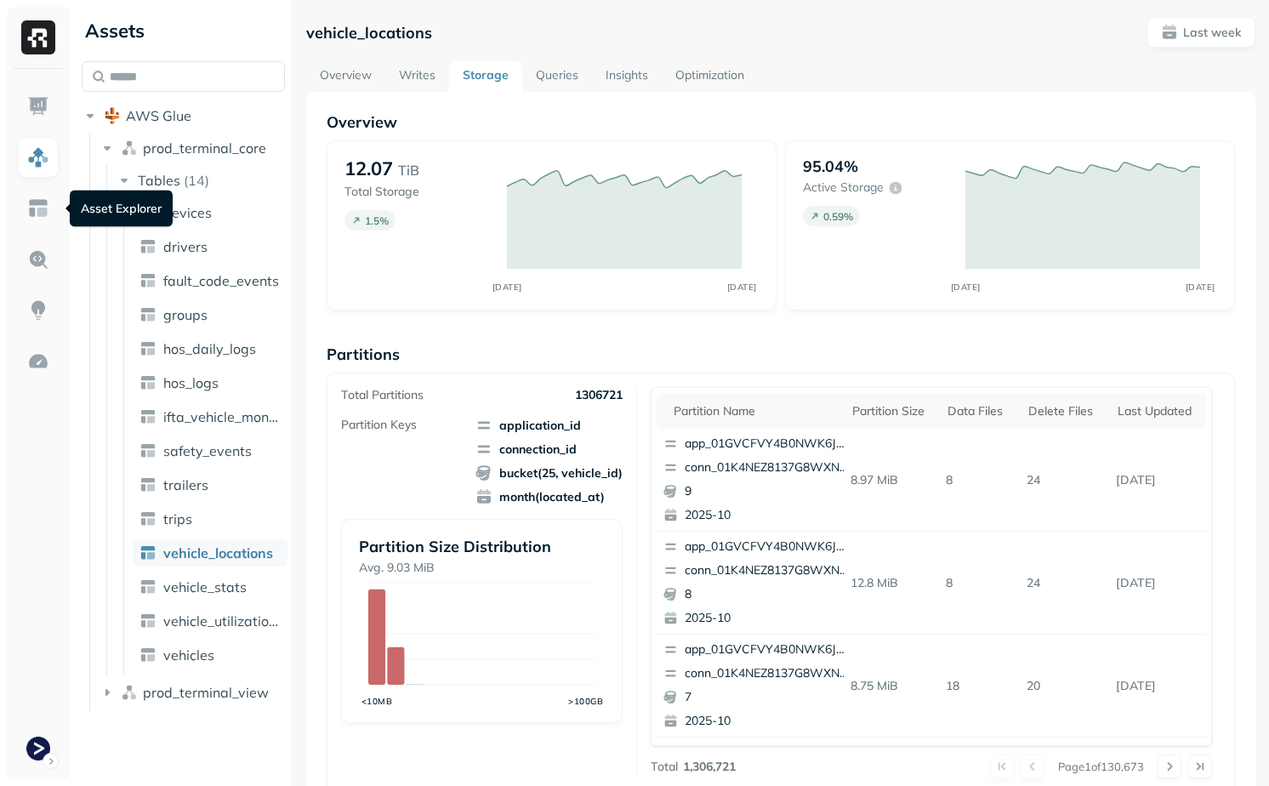
click at [742, 67] on link "Optimization" at bounding box center [710, 76] width 96 height 31
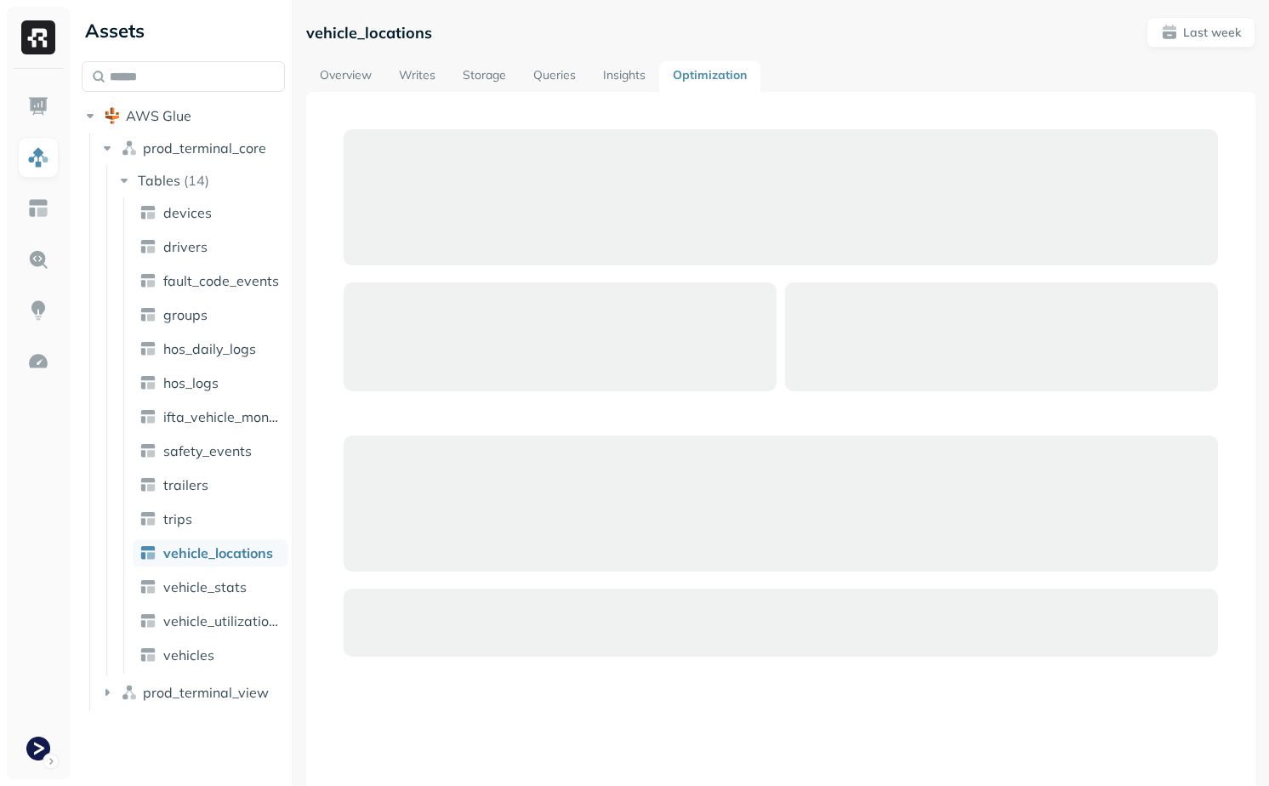
scroll to position [133, 0]
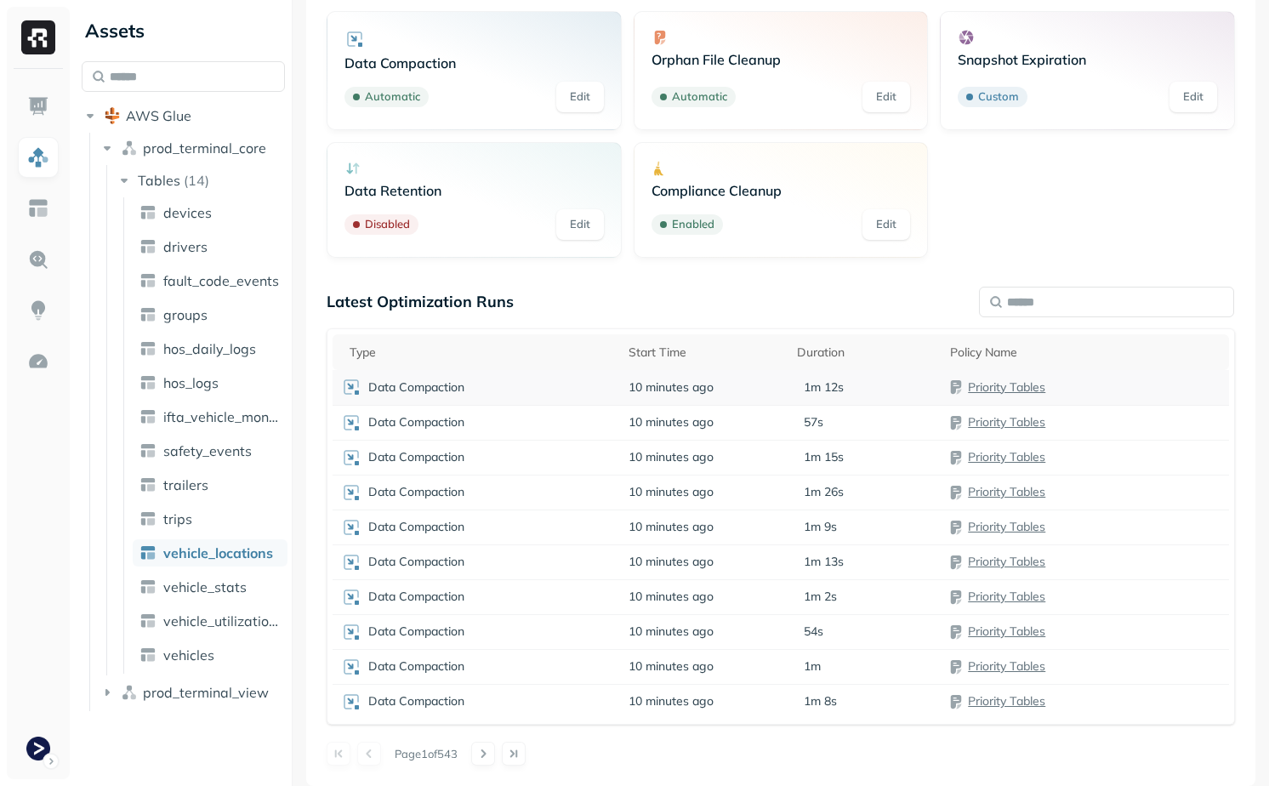
click at [584, 377] on div "Data Compaction" at bounding box center [476, 387] width 271 height 20
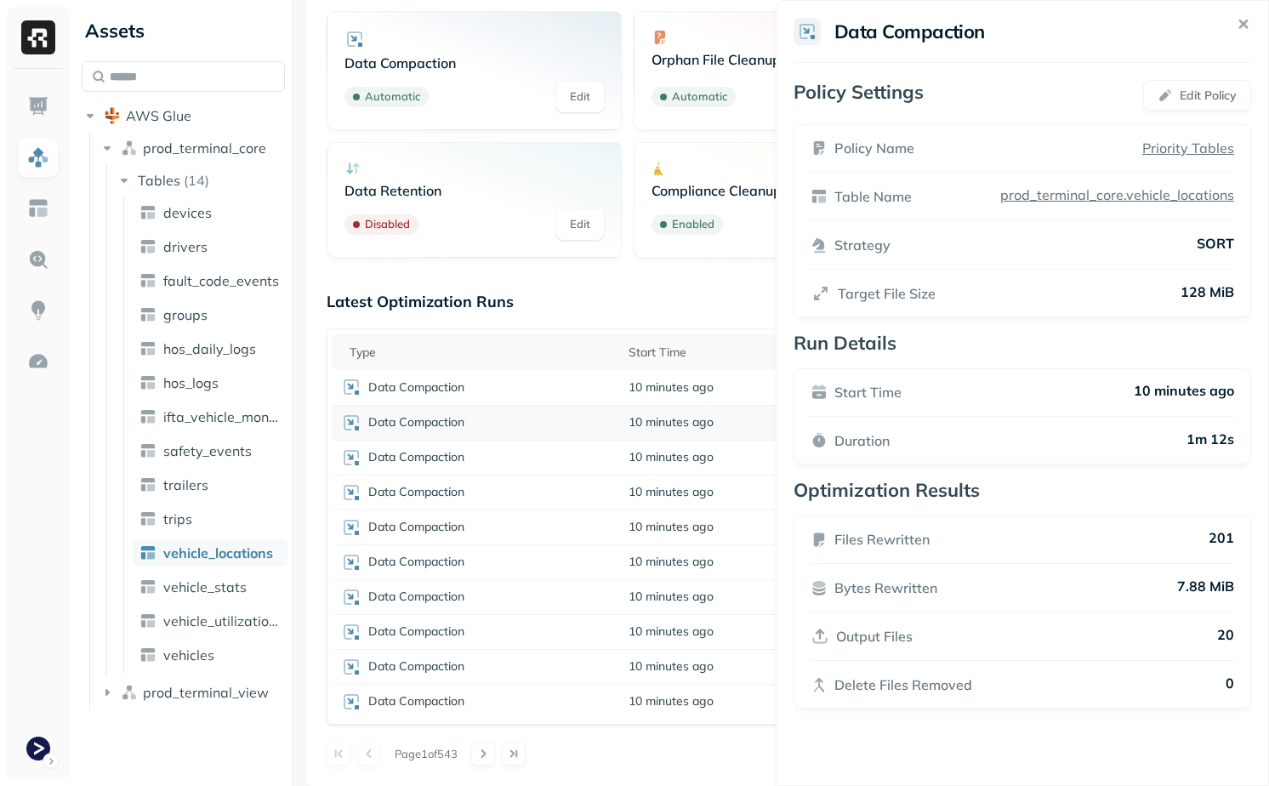
click at [643, 405] on html "Assets AWS Glue prod_terminal_core Tables ( 14 ) devices drivers fault_code_eve…" at bounding box center [634, 393] width 1269 height 786
click at [642, 429] on span "10 minutes ago" at bounding box center [671, 422] width 85 height 16
click at [616, 463] on td "Data Compaction" at bounding box center [477, 457] width 288 height 35
click at [591, 504] on td "Data Compaction" at bounding box center [477, 492] width 288 height 35
click at [591, 533] on div "Data Compaction" at bounding box center [476, 527] width 271 height 20
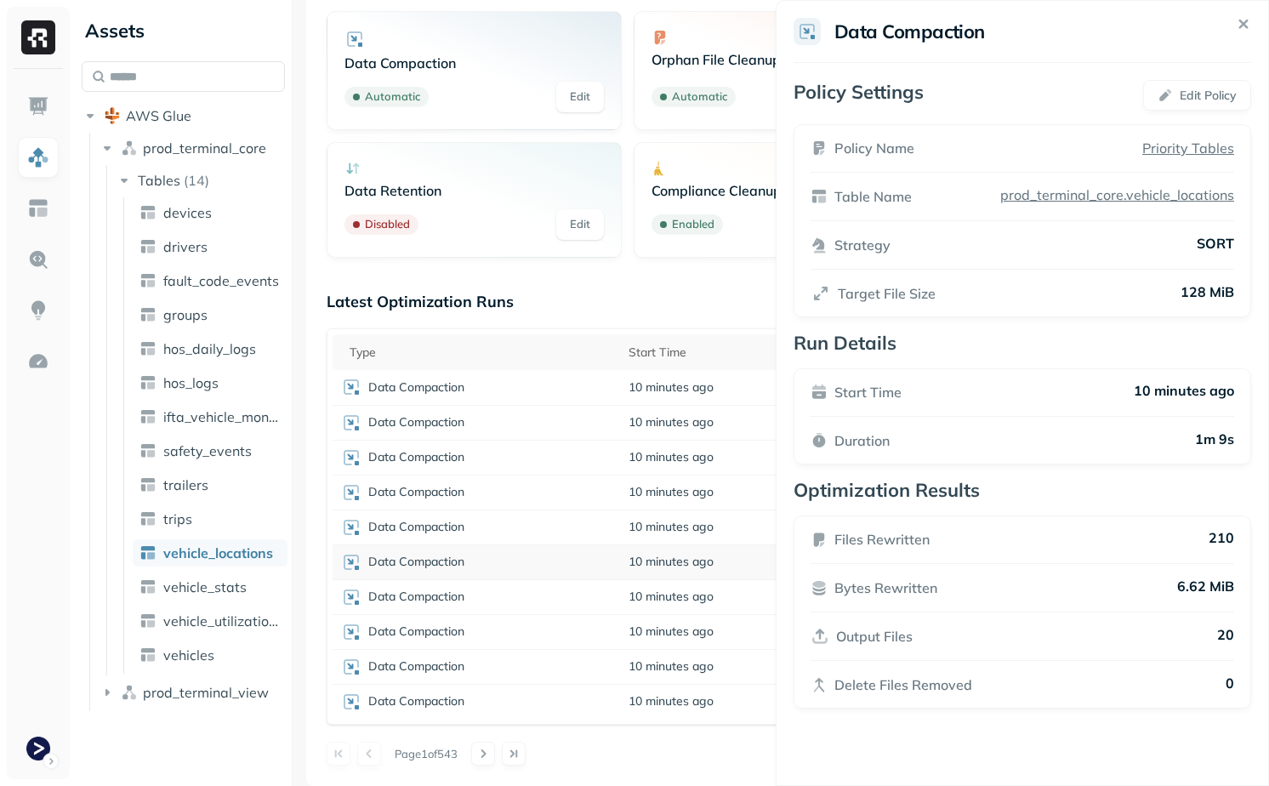
click at [601, 568] on div "Data Compaction" at bounding box center [476, 562] width 271 height 20
click at [607, 599] on div "Data Compaction" at bounding box center [476, 597] width 271 height 20
click at [608, 624] on div "Data Compaction" at bounding box center [476, 632] width 271 height 20
click at [613, 659] on td "Data Compaction" at bounding box center [477, 666] width 288 height 35
click at [653, 722] on div "Type Start Time Duration Policy Name Data Compaction 10 minutes ago 1m 12s Prio…" at bounding box center [781, 526] width 909 height 396
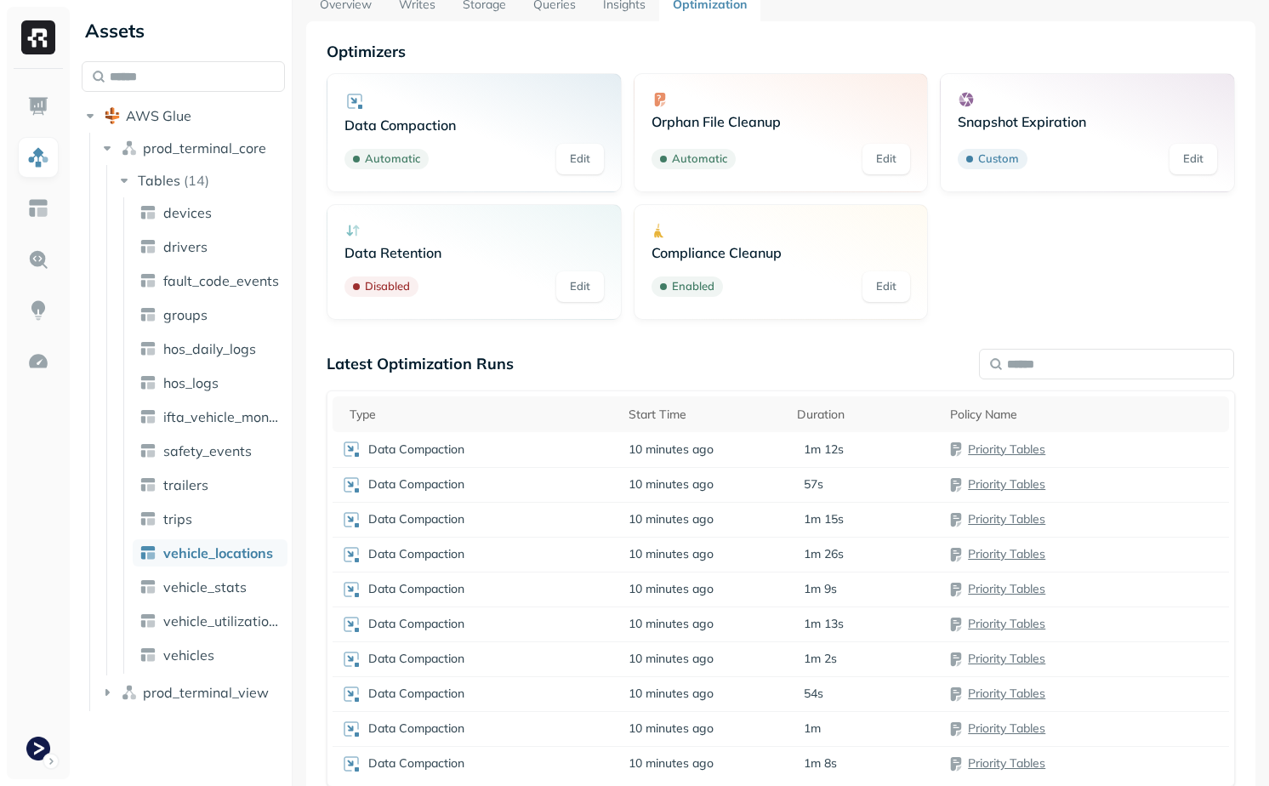
scroll to position [0, 0]
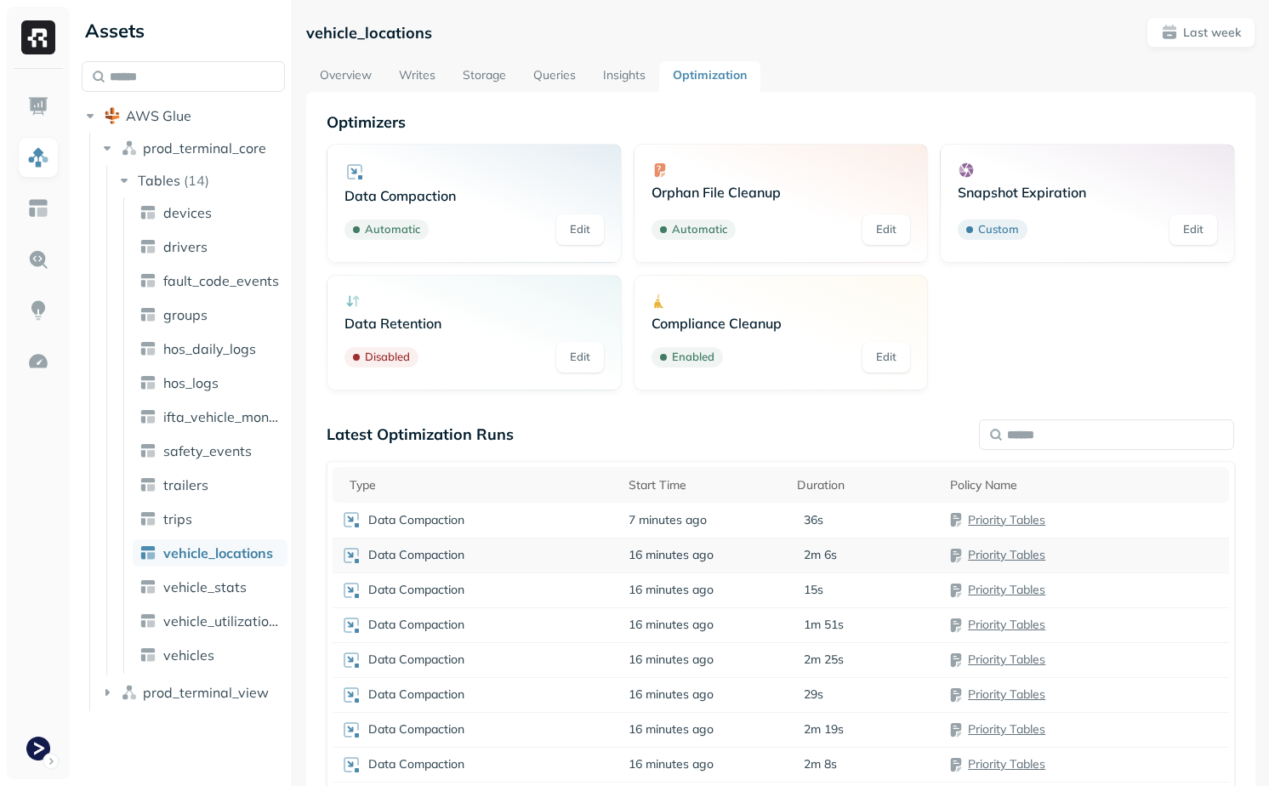
click at [613, 538] on td "Data Compaction" at bounding box center [477, 555] width 288 height 35
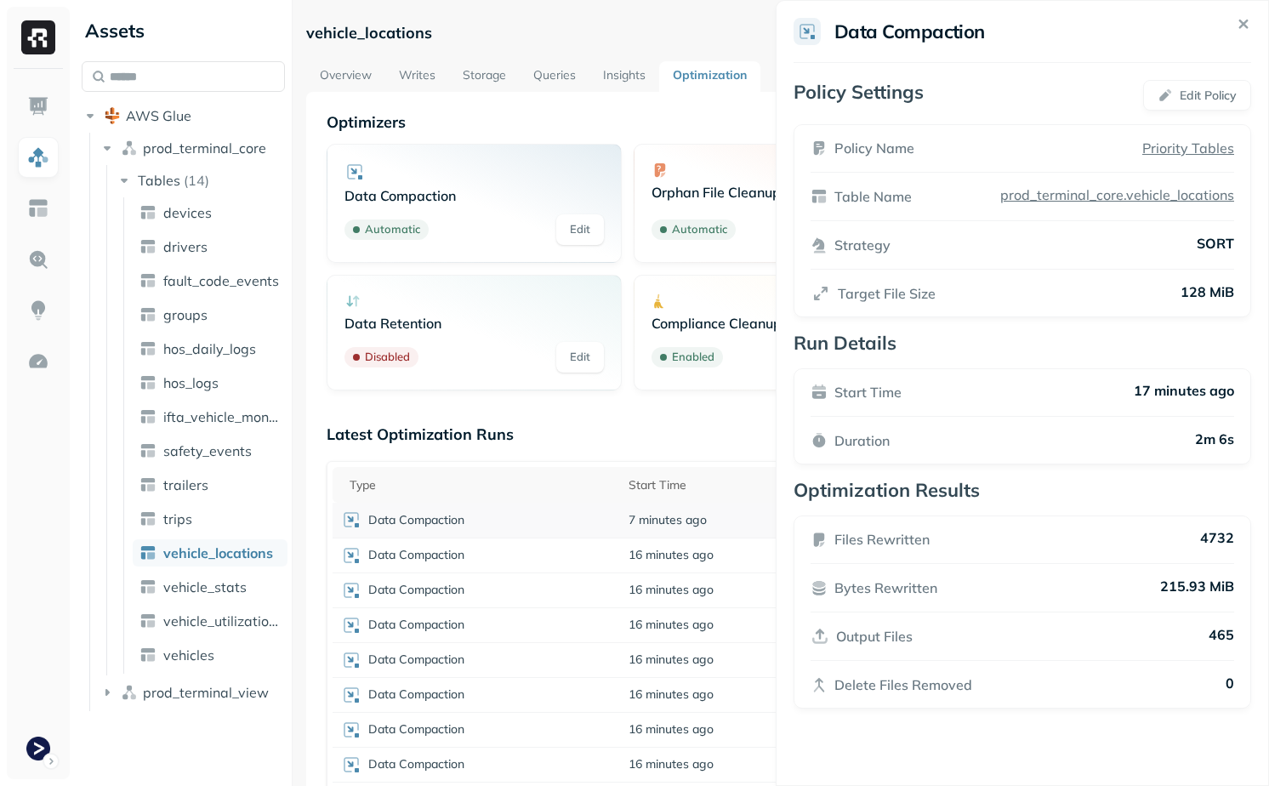
click at [607, 523] on html "Assets AWS Glue prod_terminal_core Tables ( 14 ) devices drivers fault_code_eve…" at bounding box center [634, 393] width 1269 height 786
click at [598, 522] on div "Data Compaction" at bounding box center [476, 520] width 271 height 20
click at [704, 424] on html "Assets AWS Glue prod_terminal_core Tables ( 14 ) devices drivers fault_code_eve…" at bounding box center [634, 393] width 1269 height 786
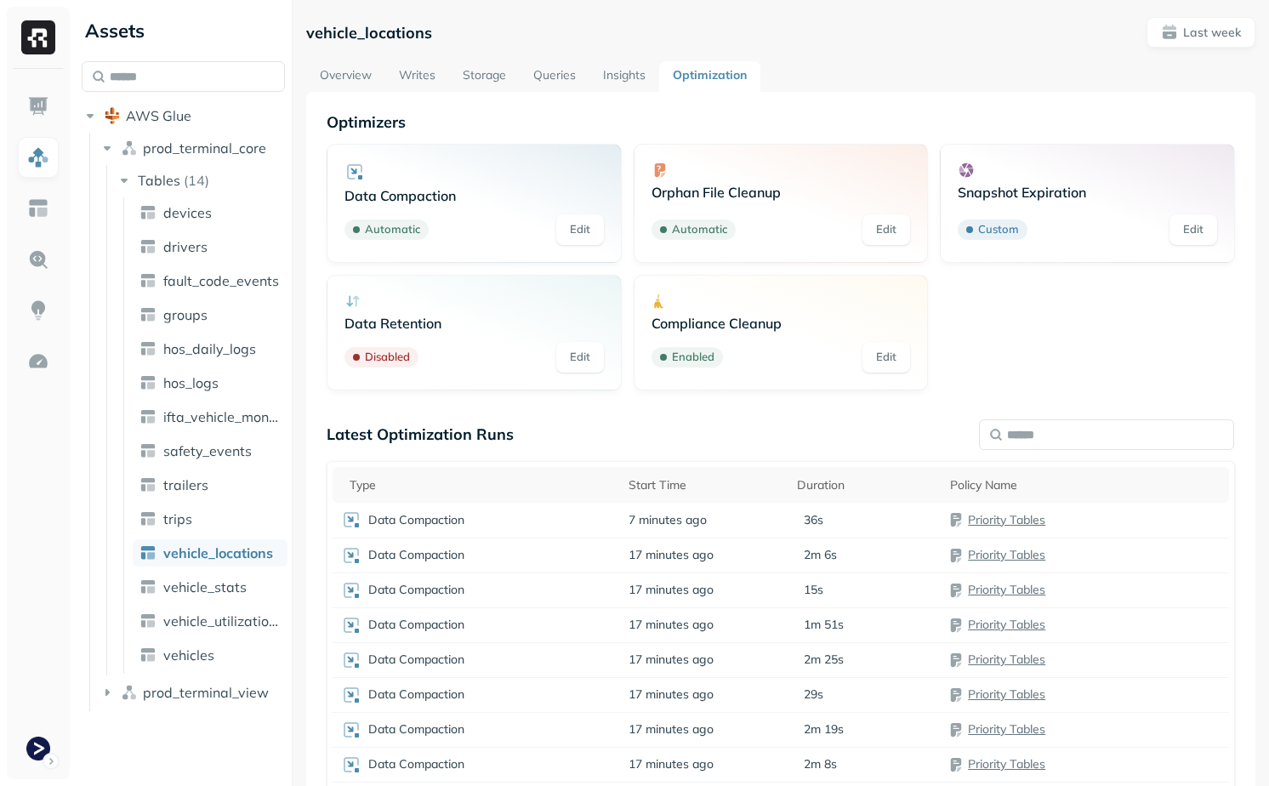
click at [475, 71] on link "Storage" at bounding box center [484, 76] width 71 height 31
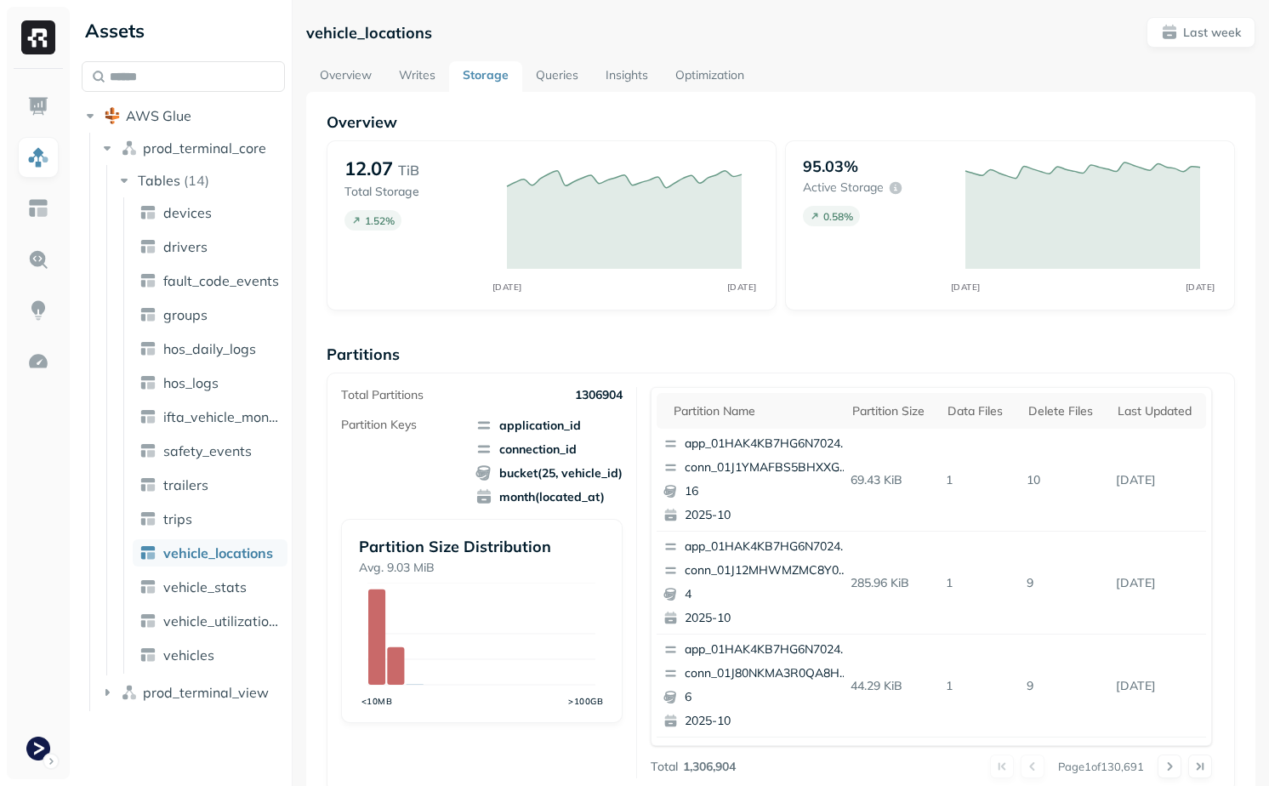
click at [555, 69] on link "Queries" at bounding box center [557, 76] width 70 height 31
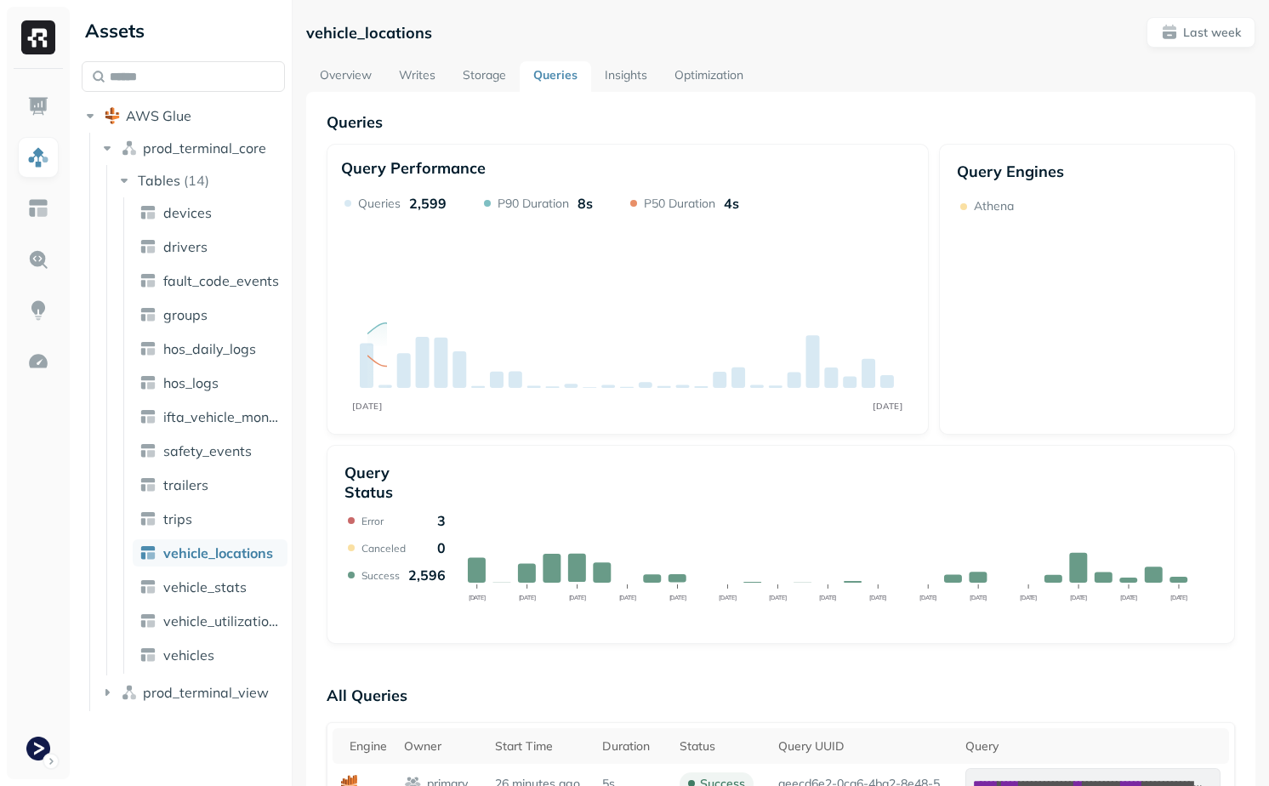
click at [489, 80] on link "Storage" at bounding box center [484, 76] width 71 height 31
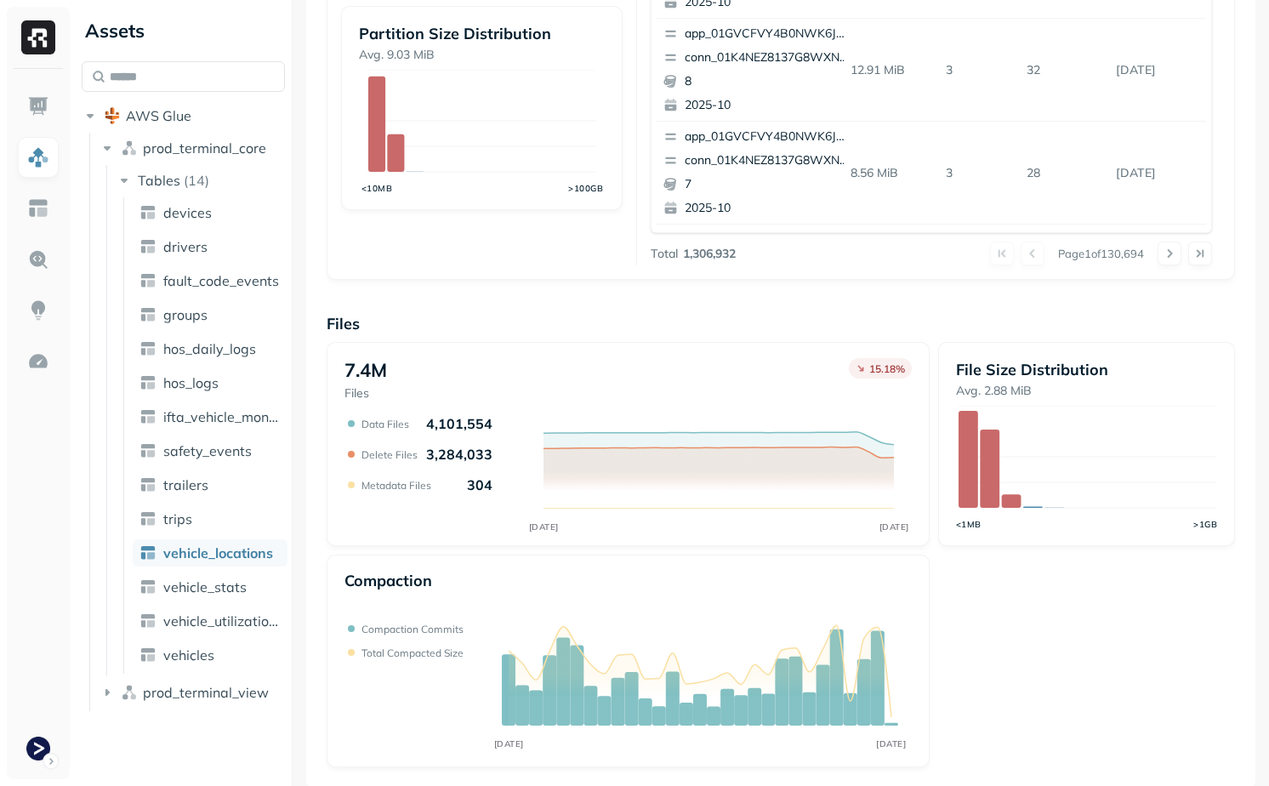
scroll to position [515, 0]
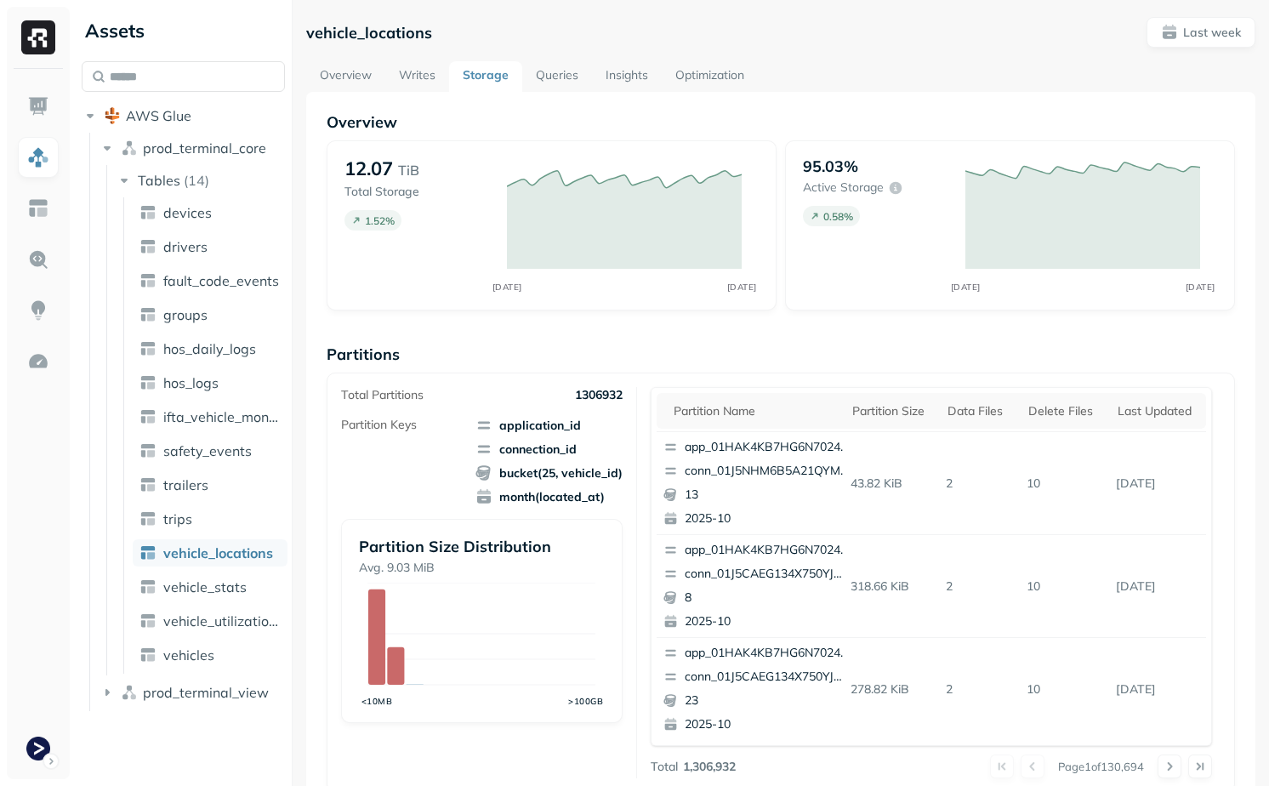
click at [702, 71] on link "Optimization" at bounding box center [710, 76] width 96 height 31
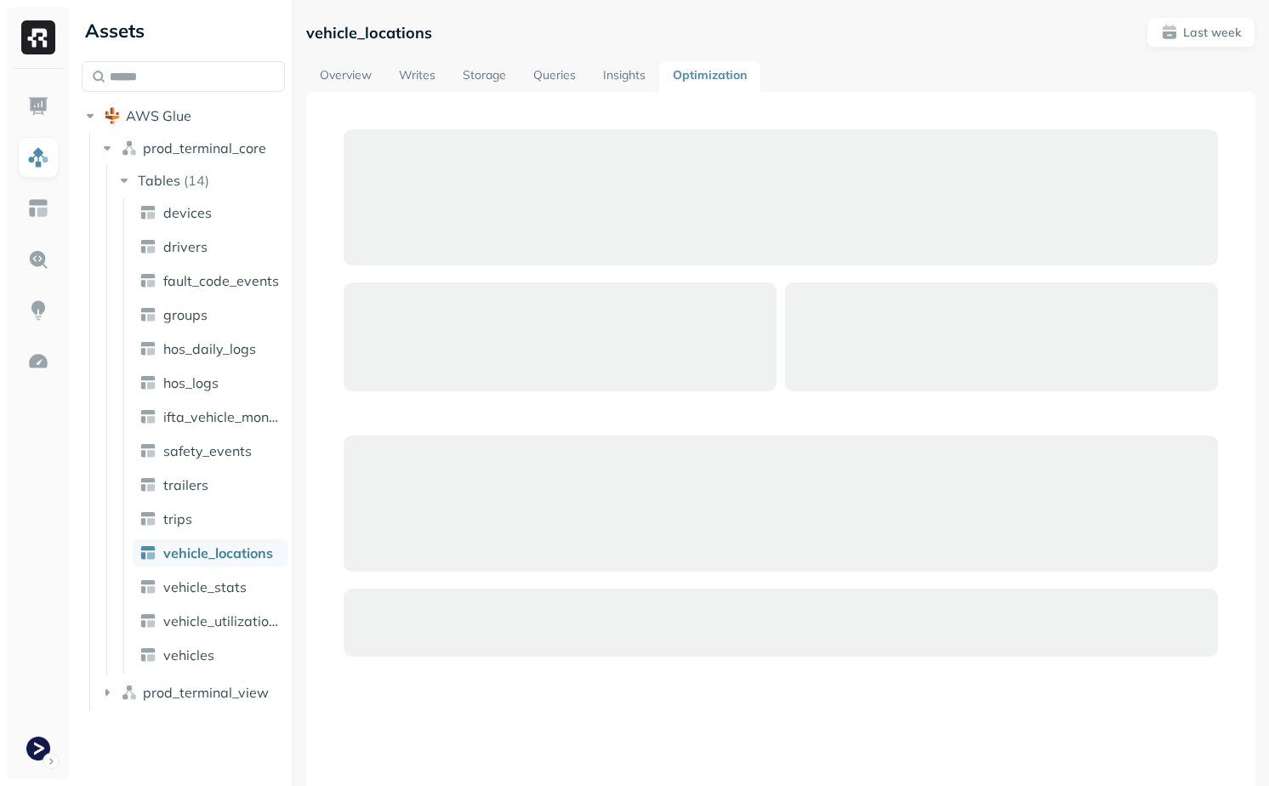
scroll to position [133, 0]
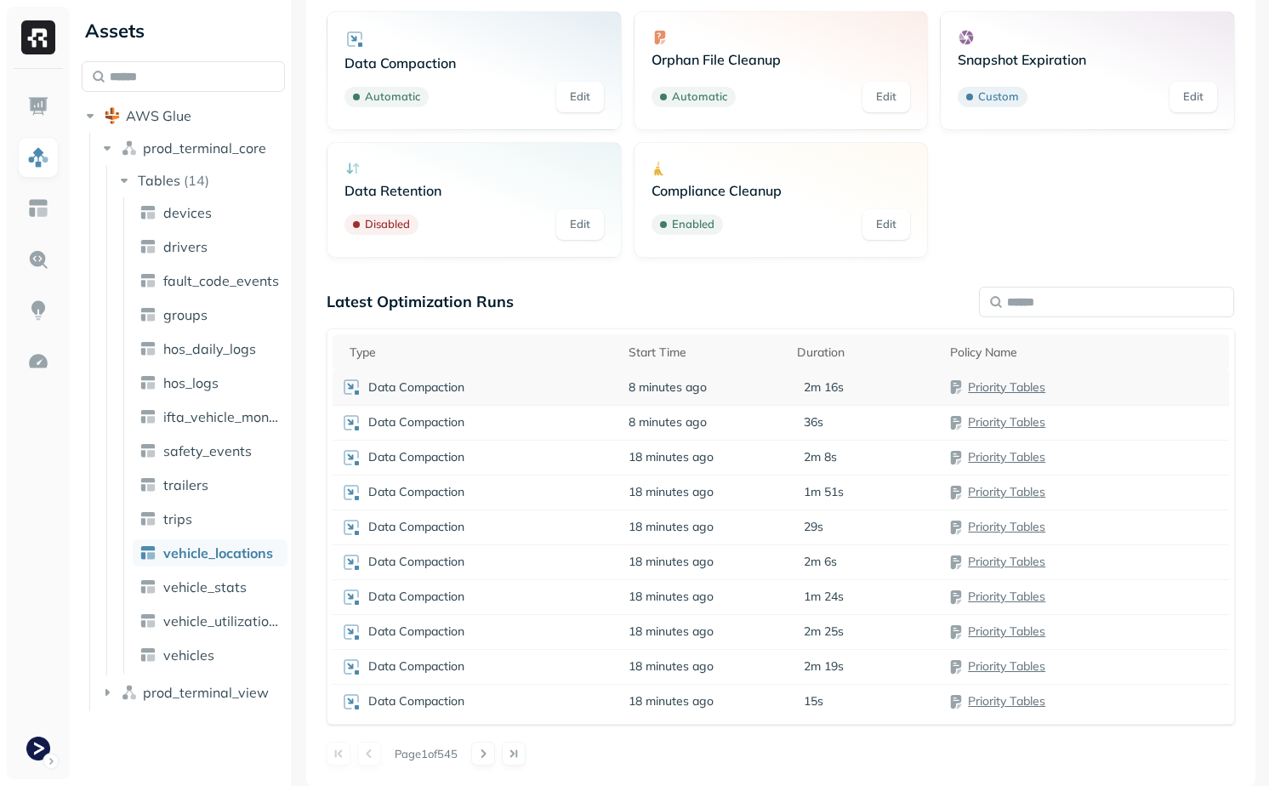
click at [558, 389] on div "Data Compaction" at bounding box center [476, 387] width 271 height 20
click at [531, 336] on th "Type" at bounding box center [477, 352] width 288 height 36
click at [514, 350] on div "Type" at bounding box center [481, 352] width 262 height 20
click at [510, 350] on div "Type" at bounding box center [480, 352] width 260 height 20
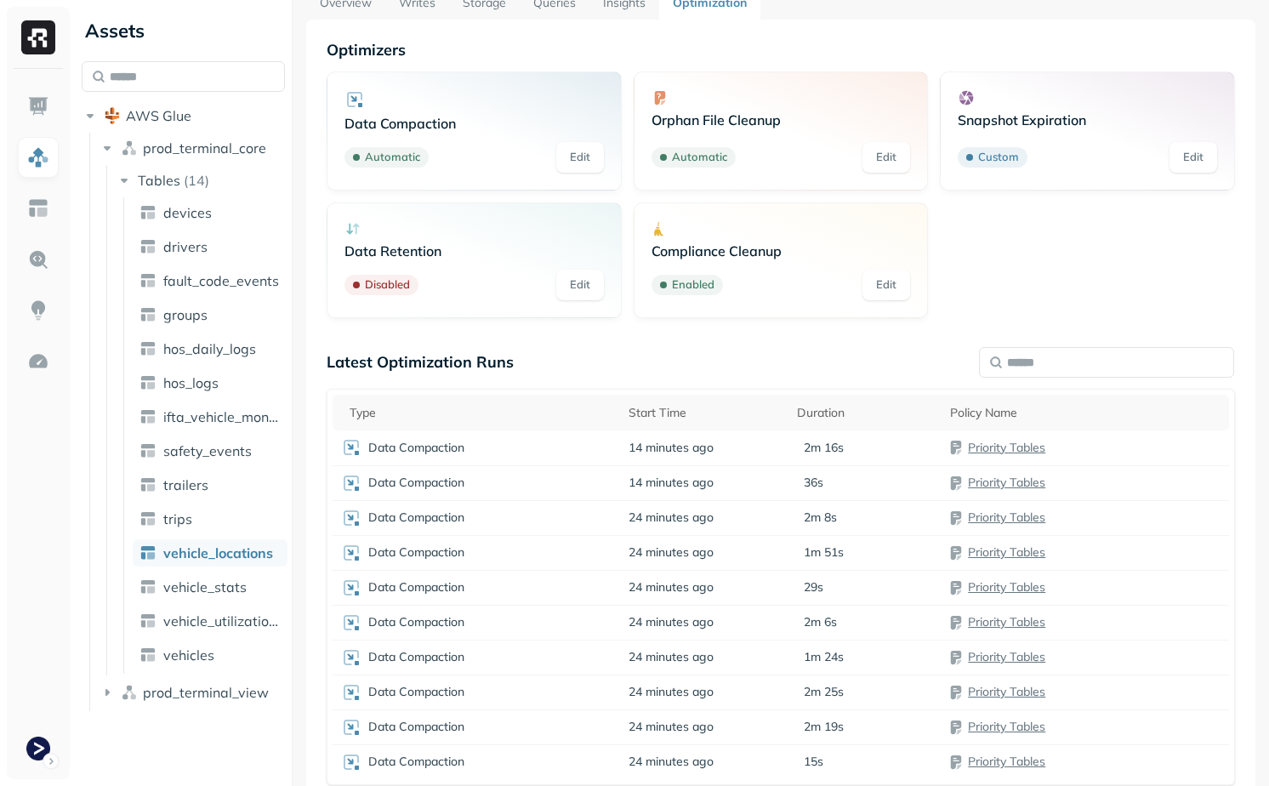
scroll to position [73, 0]
